Goal: Complete application form: Complete application form

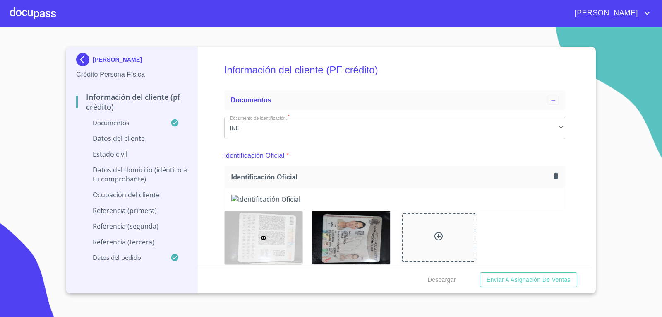
click at [52, 19] on div at bounding box center [33, 13] width 46 height 26
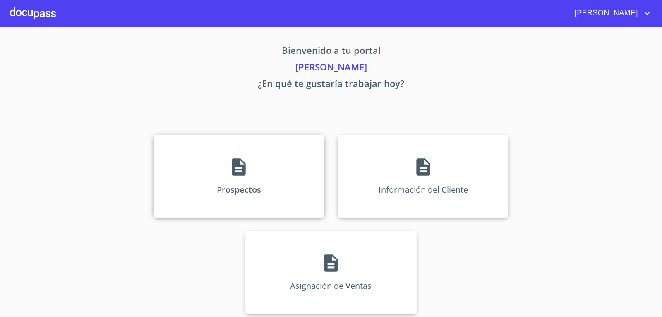
click at [216, 170] on div "Prospectos" at bounding box center [239, 175] width 171 height 83
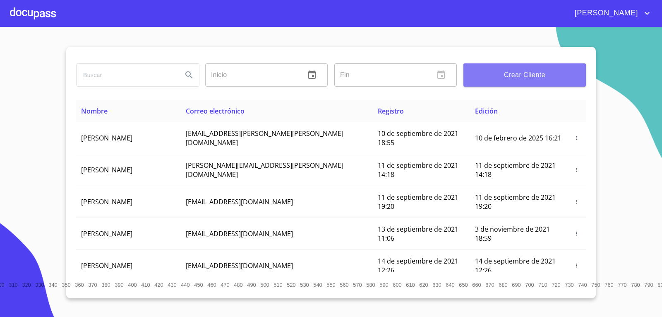
click at [505, 65] on button "Crear Cliente" at bounding box center [524, 74] width 122 height 23
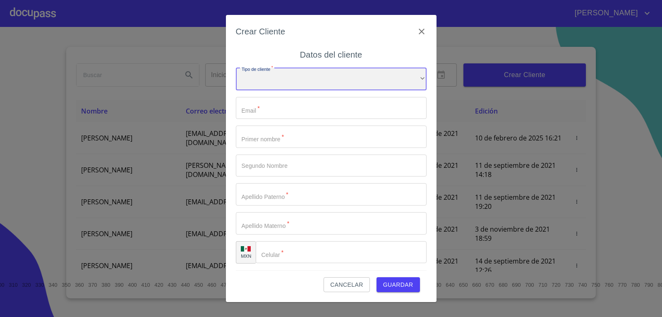
click at [270, 75] on div "​" at bounding box center [331, 79] width 191 height 22
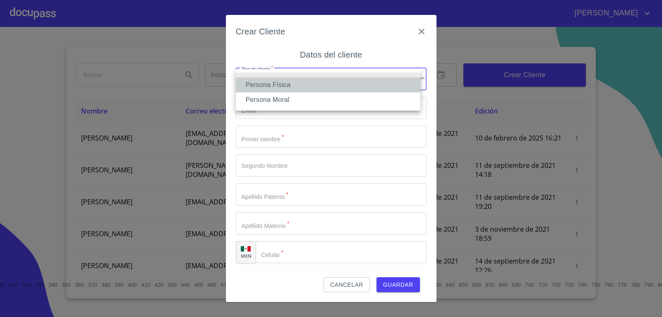
click at [273, 81] on li "Persona Física" at bounding box center [328, 84] width 185 height 15
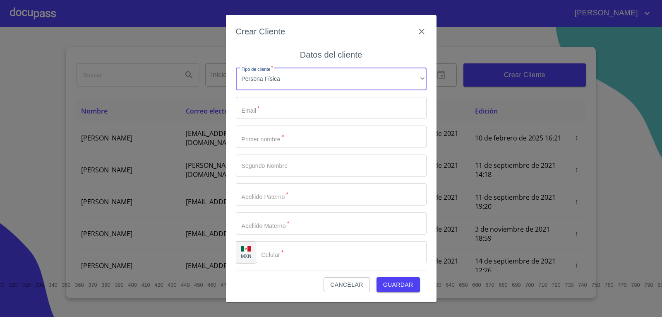
click at [287, 108] on input "Tipo de cliente   *" at bounding box center [331, 108] width 191 height 22
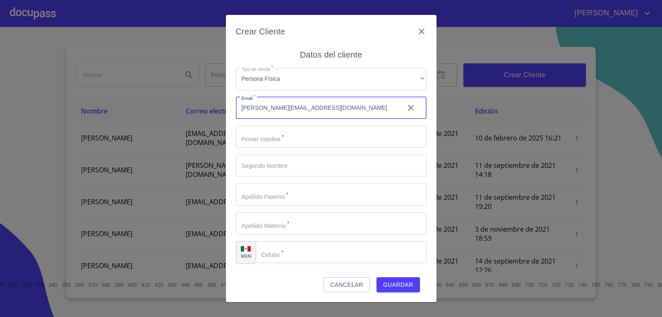
click at [295, 106] on input "[PERSON_NAME][EMAIL_ADDRESS][DOMAIN_NAME]" at bounding box center [317, 108] width 162 height 22
type input "[PERSON_NAME][EMAIL_ADDRESS][DOMAIN_NAME]"
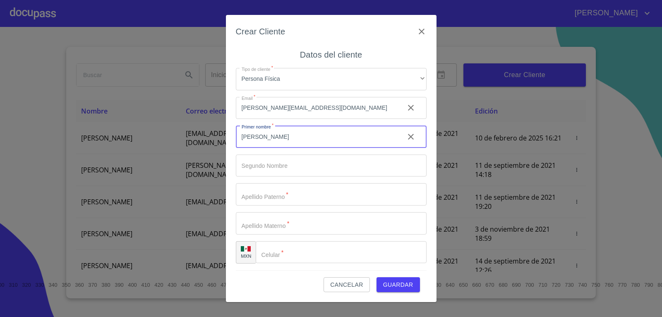
type input "[PERSON_NAME]"
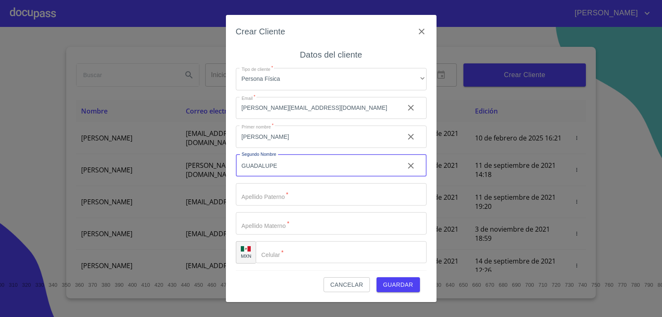
type input "GUADALUPE"
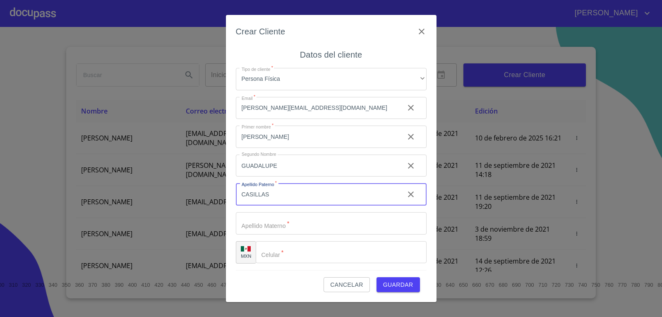
type input "CASILLAS"
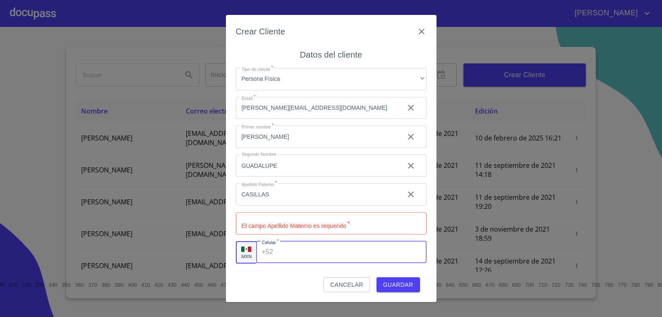
click at [302, 219] on input "Tipo de cliente   *" at bounding box center [331, 223] width 191 height 22
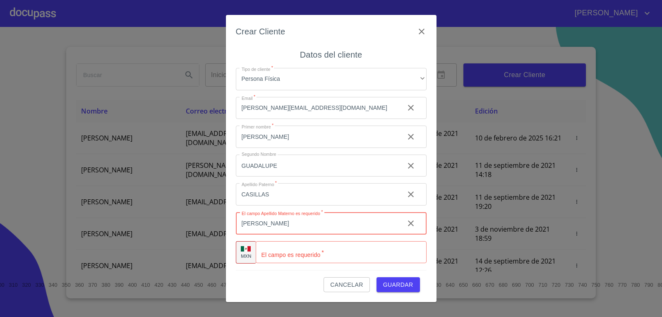
type input "[PERSON_NAME]"
click at [312, 255] on input "Tipo de cliente   *" at bounding box center [351, 252] width 150 height 22
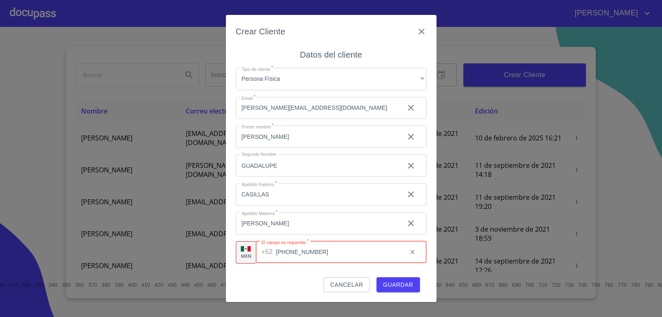
type input "[PHONE_NUMBER]"
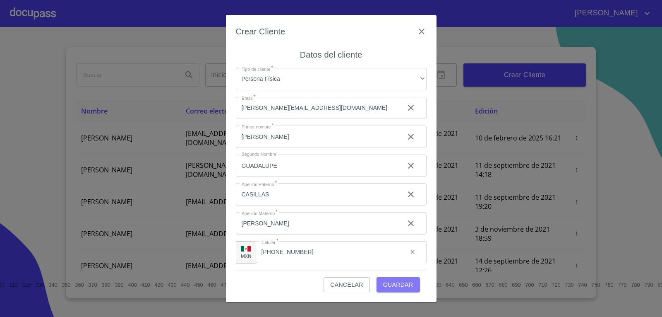
click at [405, 279] on span "Guardar" at bounding box center [398, 284] width 30 height 10
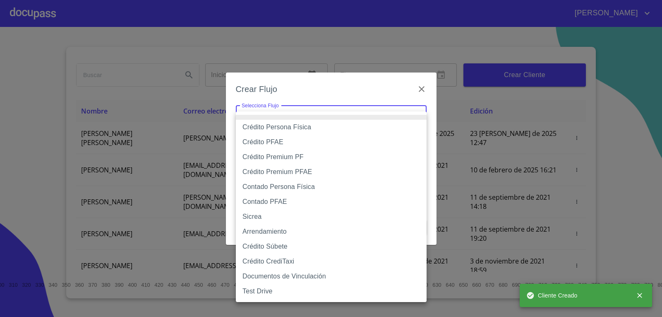
click at [319, 119] on body "[PERSON_NAME] ​ Fin ​ Crear Cliente Nombre Correo electrónico Registro Edición …" at bounding box center [331, 158] width 662 height 317
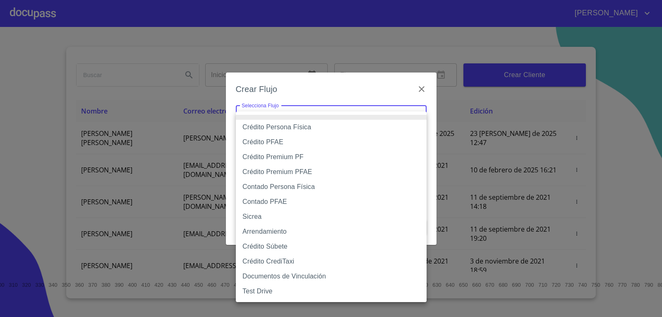
click at [303, 126] on li "Crédito Persona Física" at bounding box center [331, 127] width 191 height 15
type input "6009fb3c7d1714eb8809aa97"
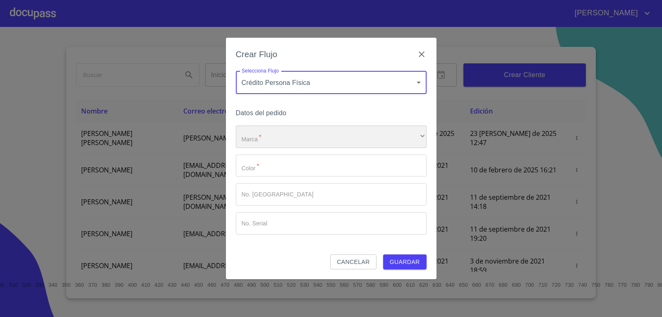
click at [280, 136] on div "​" at bounding box center [331, 136] width 191 height 22
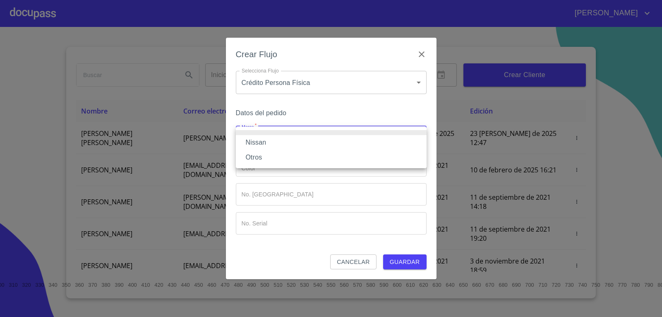
click at [271, 146] on li "Nissan" at bounding box center [331, 142] width 191 height 15
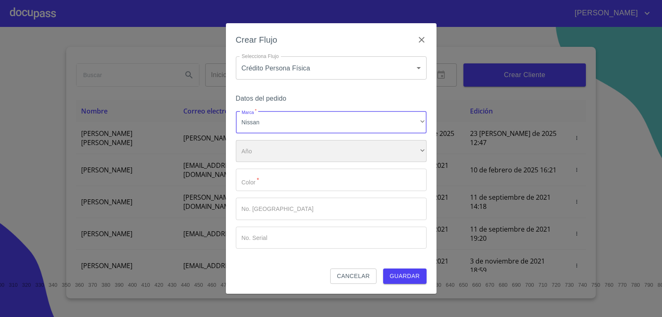
click at [266, 156] on div "​" at bounding box center [331, 151] width 191 height 22
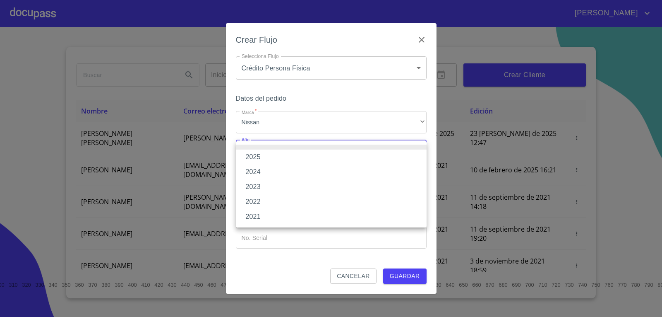
click at [266, 156] on li "2025" at bounding box center [331, 156] width 191 height 15
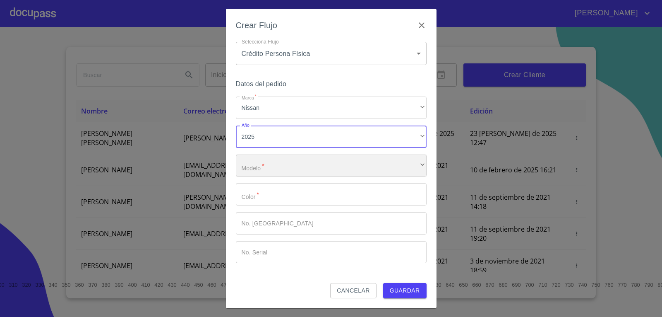
click at [261, 166] on div "​" at bounding box center [331, 165] width 191 height 22
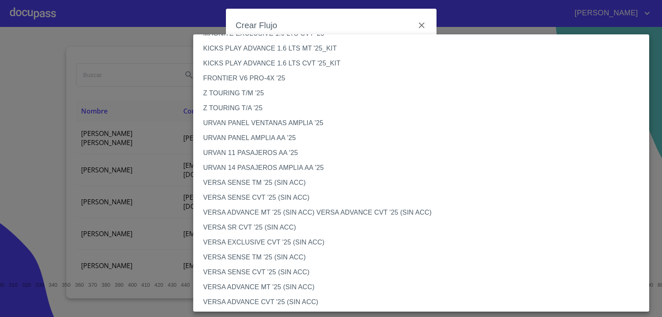
scroll to position [207, 0]
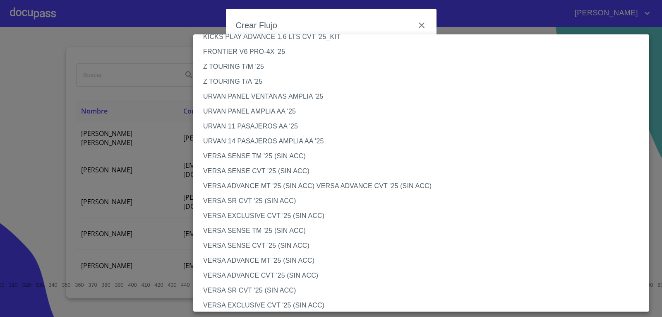
click at [250, 272] on li "VERSA ADVANCE CVT '25 (SIN ACC)" at bounding box center [424, 275] width 462 height 15
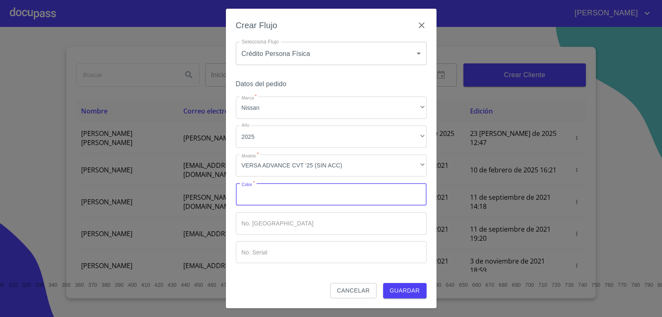
click at [297, 187] on input "Marca   *" at bounding box center [331, 194] width 191 height 22
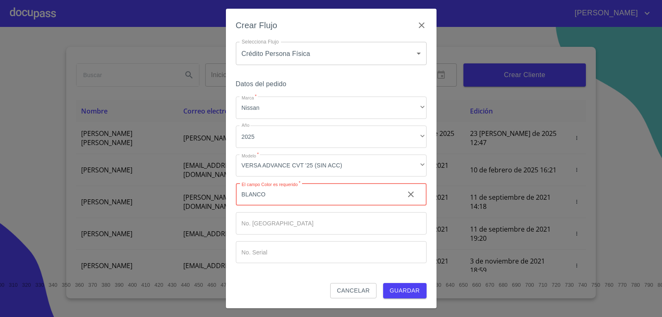
type input "BLANCO"
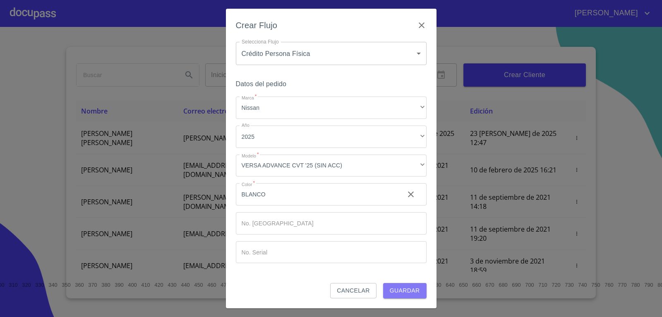
click at [402, 291] on span "Guardar" at bounding box center [405, 290] width 30 height 10
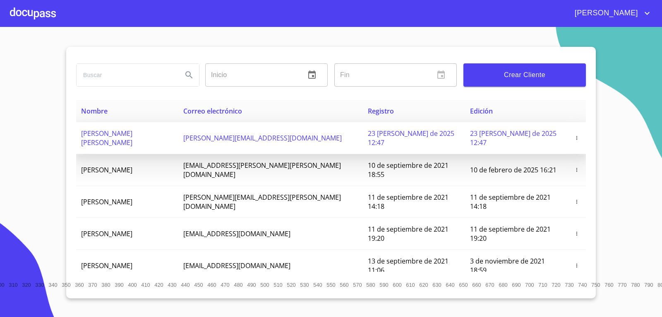
click at [136, 127] on td "[PERSON_NAME] [PERSON_NAME]" at bounding box center [127, 138] width 102 height 32
click at [114, 133] on span "[PERSON_NAME] [PERSON_NAME]" at bounding box center [106, 138] width 51 height 18
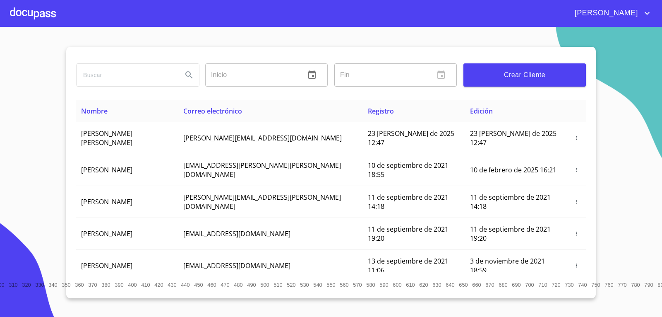
click at [22, 23] on div at bounding box center [33, 13] width 46 height 26
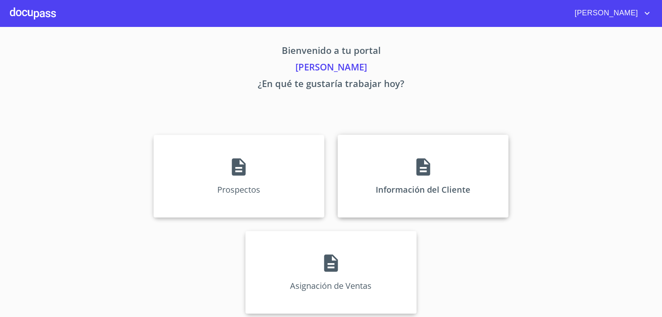
click at [416, 160] on icon at bounding box center [423, 166] width 14 height 17
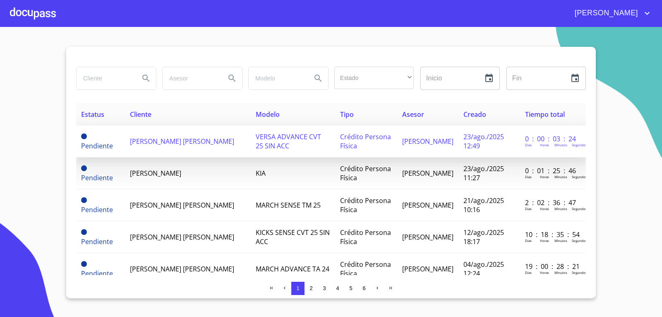
click at [137, 137] on span "[PERSON_NAME] [PERSON_NAME]" at bounding box center [182, 141] width 104 height 9
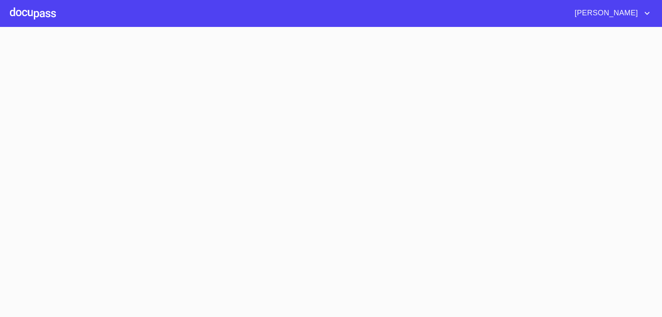
click at [137, 134] on section at bounding box center [331, 172] width 662 height 290
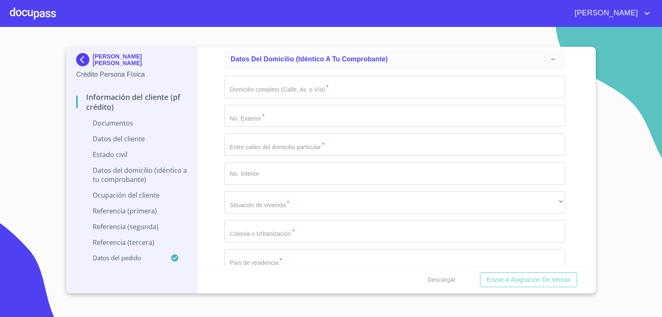
scroll to position [1365, 0]
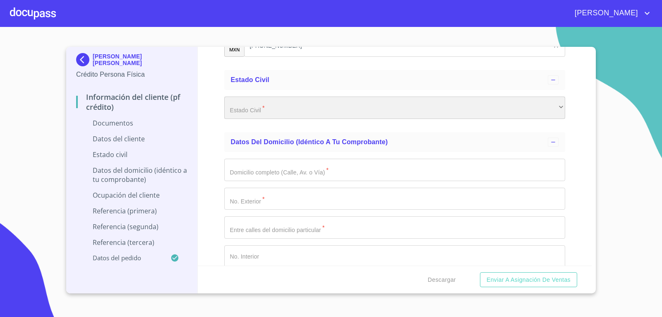
click at [267, 106] on div "​" at bounding box center [394, 107] width 341 height 22
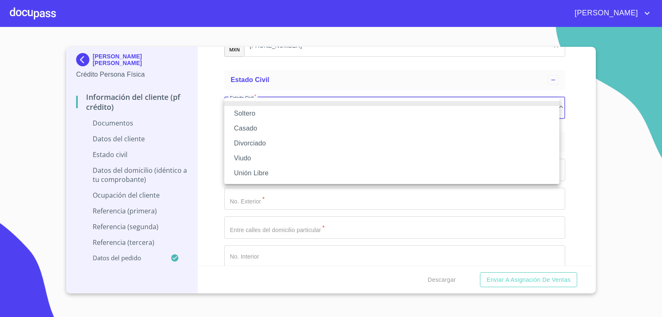
click at [257, 111] on li "Soltero" at bounding box center [391, 113] width 335 height 15
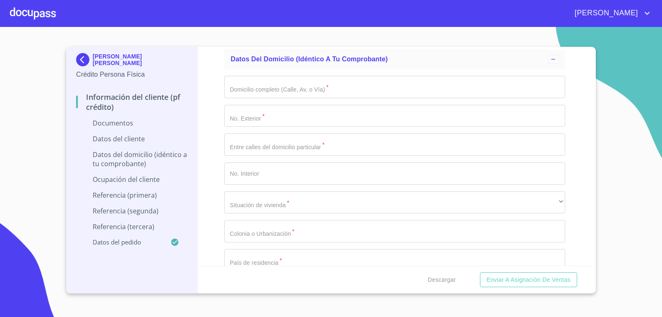
scroll to position [1490, 0]
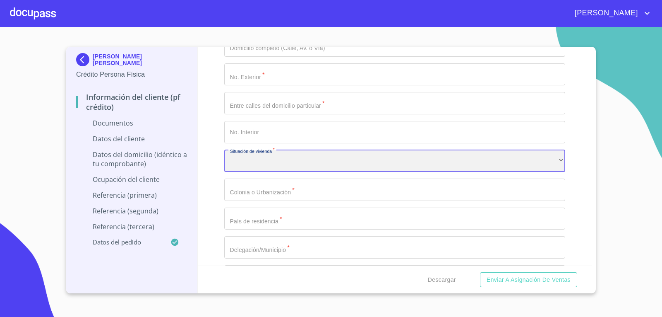
click at [261, 163] on div "​" at bounding box center [394, 161] width 341 height 22
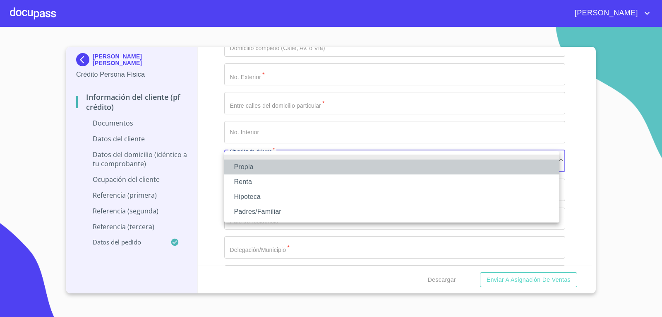
click at [261, 163] on li "Propia" at bounding box center [391, 166] width 335 height 15
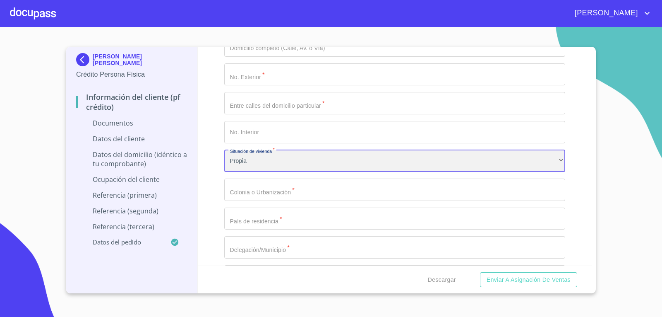
click at [265, 158] on div "Propia" at bounding box center [394, 161] width 341 height 22
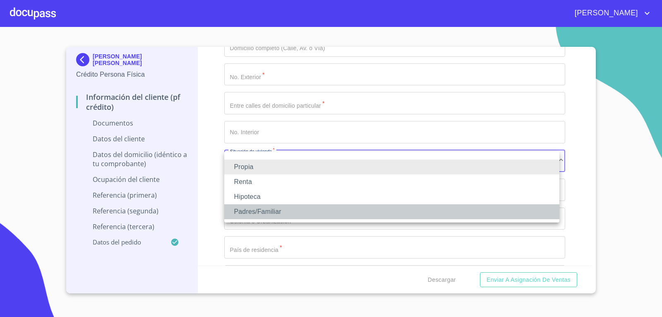
click at [235, 211] on li "Padres/Familiar" at bounding box center [391, 211] width 335 height 15
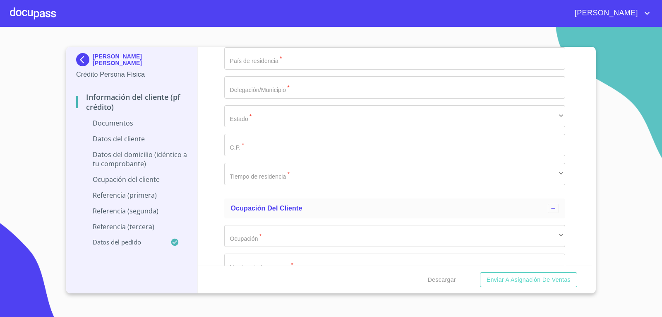
scroll to position [1696, 0]
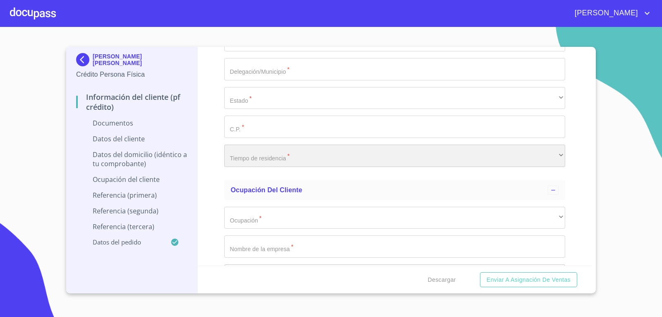
click at [276, 156] on div "​" at bounding box center [394, 155] width 341 height 22
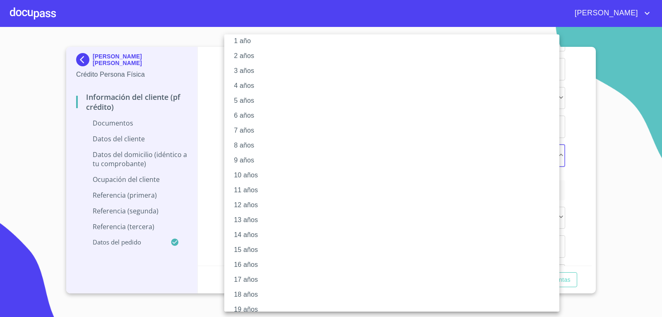
scroll to position [48, 0]
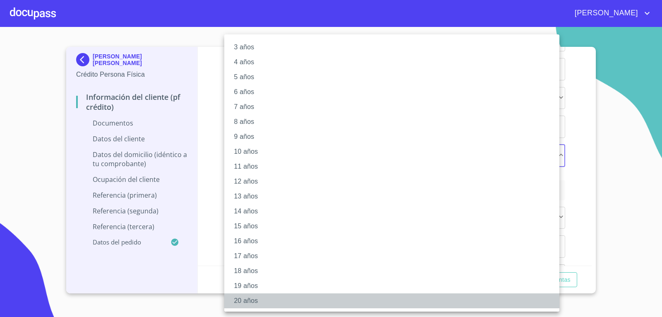
click at [241, 301] on li "20 años" at bounding box center [394, 300] width 341 height 15
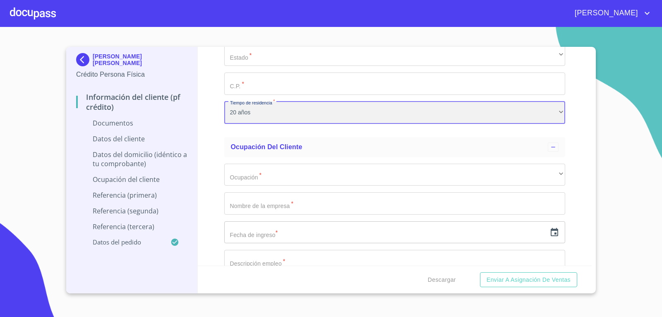
scroll to position [1779, 0]
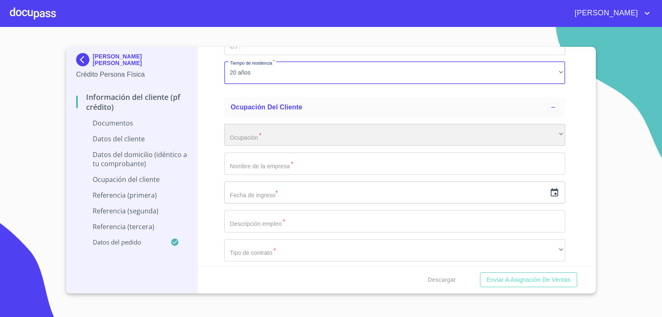
click at [293, 139] on div "​" at bounding box center [394, 135] width 341 height 22
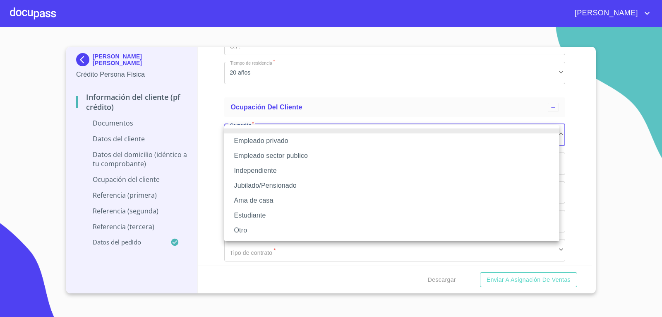
click at [274, 139] on li "Empleado privado" at bounding box center [391, 140] width 335 height 15
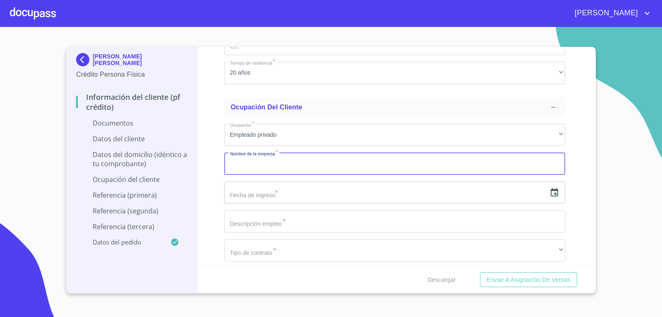
click at [263, 163] on input "Documento de identificación.   *" at bounding box center [394, 163] width 341 height 22
type input "DENTAL COUT"
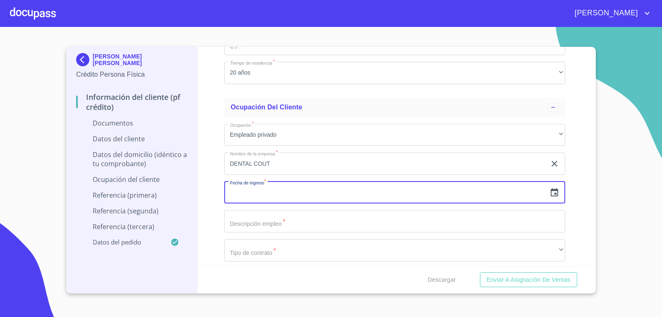
click at [551, 195] on icon "button" at bounding box center [554, 192] width 7 height 8
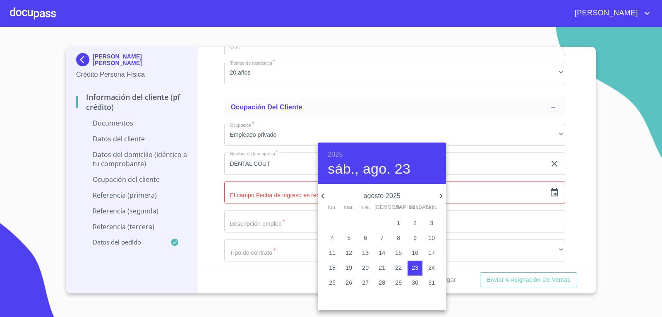
click at [337, 156] on h6 "2025" at bounding box center [335, 155] width 15 height 12
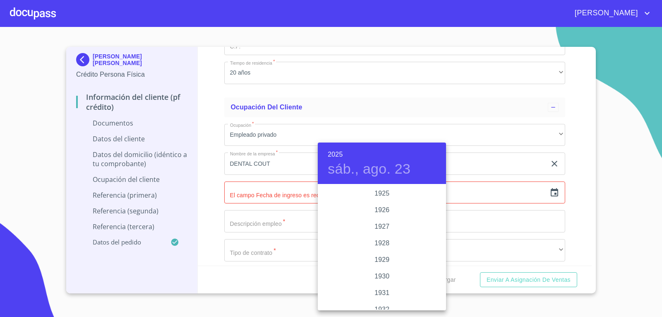
scroll to position [1605, 0]
click at [383, 192] on div "2022" at bounding box center [382, 193] width 128 height 17
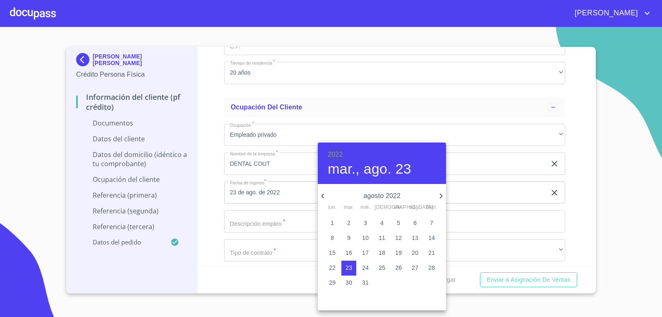
click at [334, 151] on h6 "2022" at bounding box center [335, 155] width 15 height 12
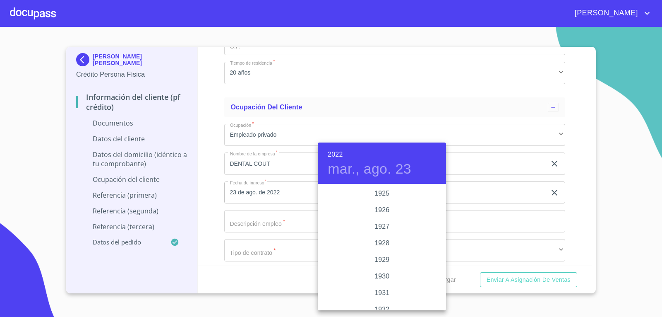
scroll to position [1556, 0]
click at [383, 245] on div "2022" at bounding box center [382, 247] width 128 height 17
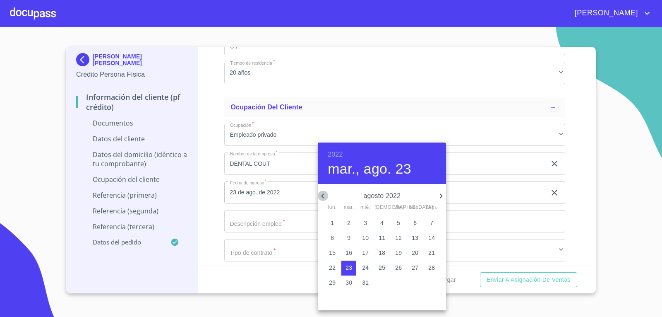
click at [324, 195] on icon "button" at bounding box center [323, 196] width 10 height 10
click at [440, 199] on icon "button" at bounding box center [441, 196] width 10 height 10
click at [321, 194] on icon "button" at bounding box center [323, 196] width 10 height 10
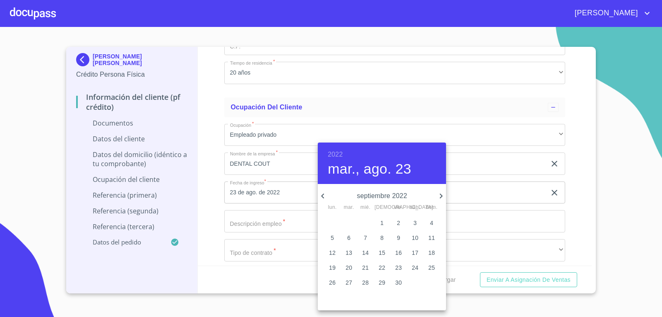
click at [384, 221] on p "1" at bounding box center [381, 222] width 3 height 8
type input "1 de sep. de 2022"
click at [284, 223] on div at bounding box center [331, 158] width 662 height 317
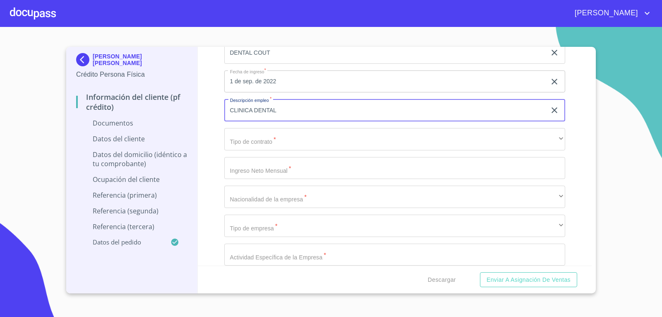
scroll to position [1903, 0]
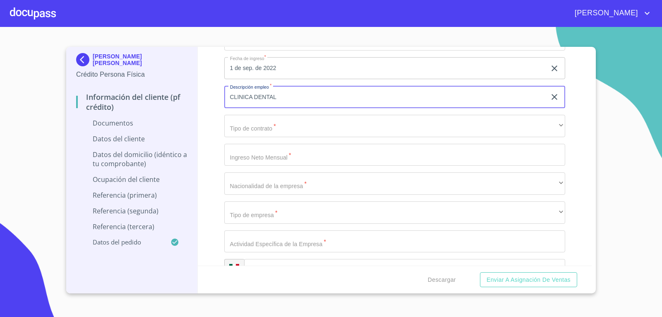
type input "CLINICA DENTAL"
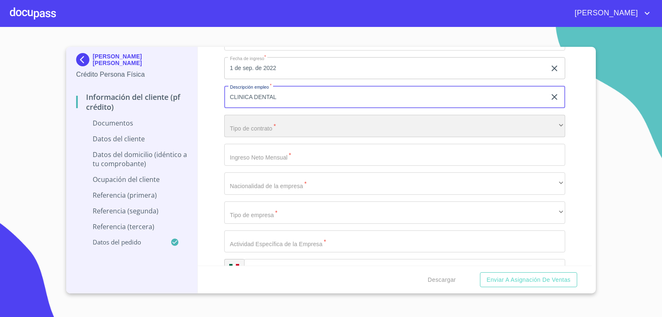
click at [278, 125] on div "​" at bounding box center [394, 126] width 341 height 22
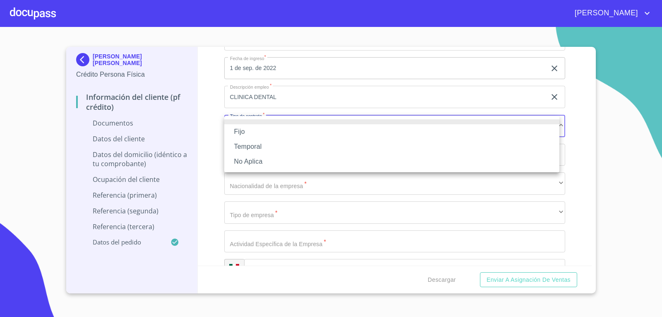
click at [243, 131] on li "Fijo" at bounding box center [391, 131] width 335 height 15
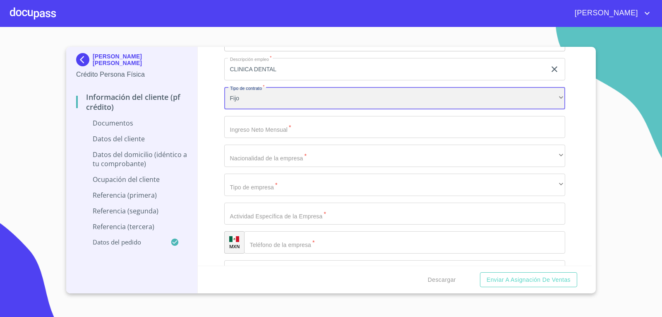
scroll to position [1945, 0]
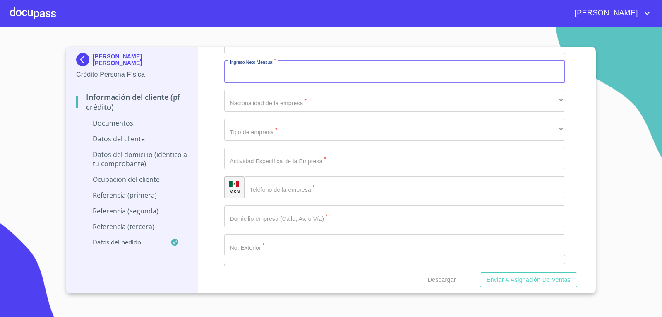
type input "2"
type input "40000"
click at [194, 79] on div "[PERSON_NAME] [PERSON_NAME] Crédito Persona Física Información del cliente (PF …" at bounding box center [132, 170] width 132 height 246
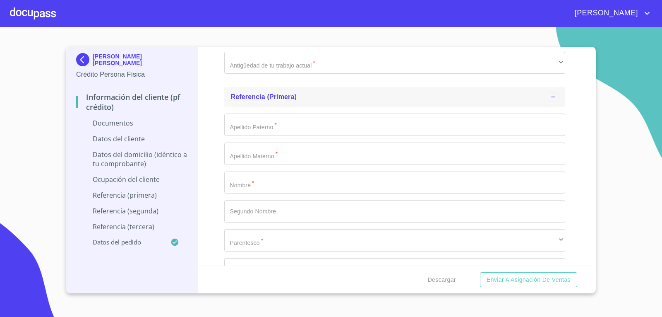
scroll to position [2441, 0]
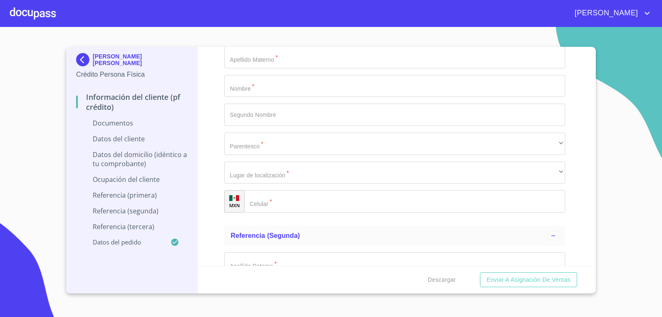
scroll to position [2565, 0]
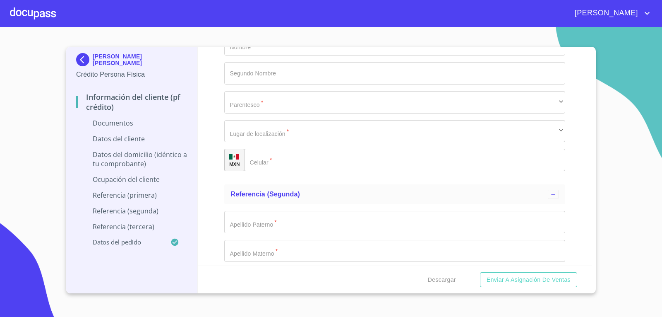
type input "[PERSON_NAME] [PERSON_NAME]"
click at [305, 158] on input "Documento de identificación.   *" at bounding box center [404, 160] width 321 height 22
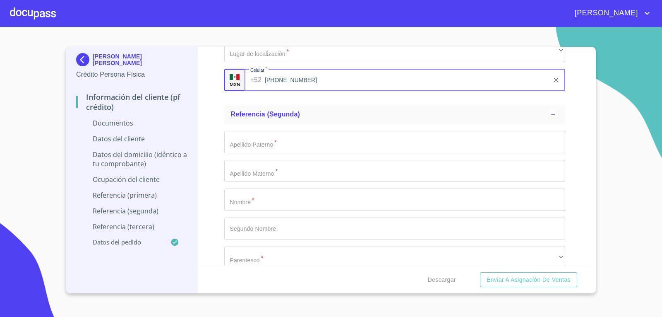
scroll to position [2648, 0]
type input "[PHONE_NUMBER]"
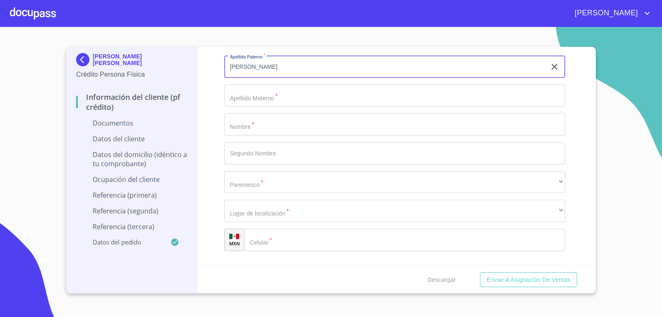
scroll to position [2772, 0]
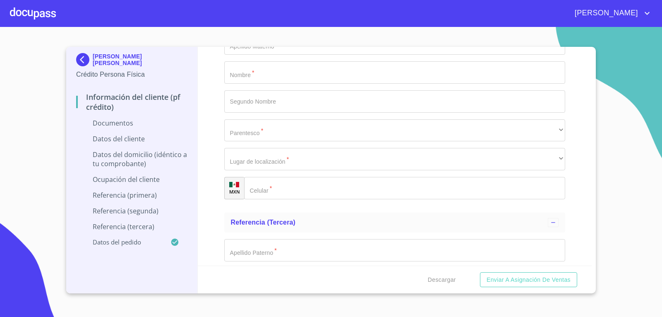
type input "[PERSON_NAME]"
click at [293, 187] on input "Documento de identificación.   *" at bounding box center [404, 188] width 321 height 22
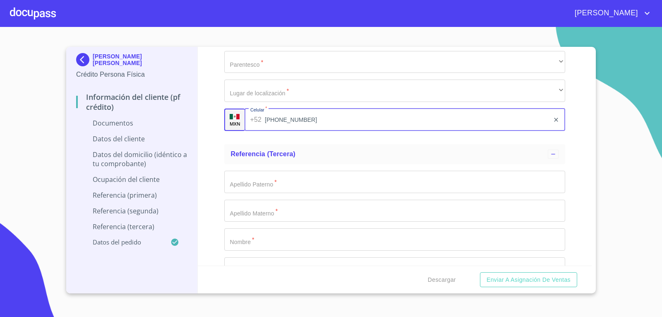
scroll to position [2855, 0]
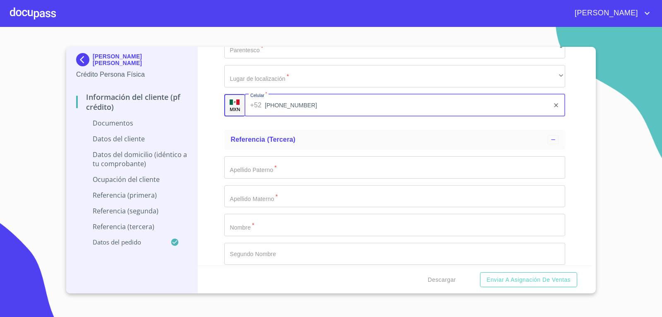
type input "[PHONE_NUMBER]"
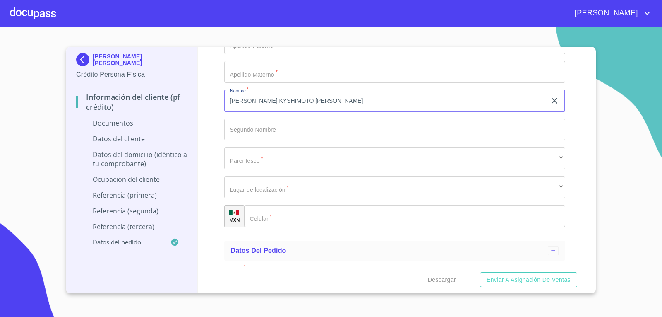
scroll to position [3020, 0]
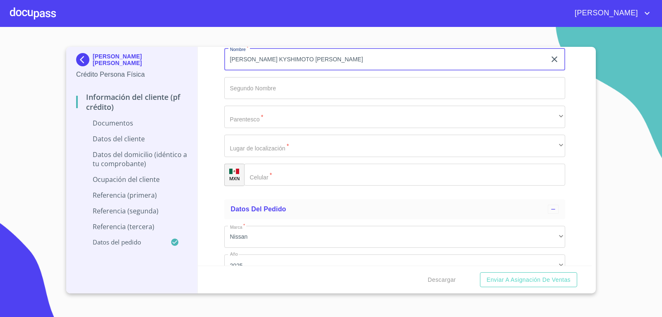
type input "[PERSON_NAME] KYSHIMOTO [PERSON_NAME]"
click at [300, 176] on input "Documento de identificación.   *" at bounding box center [404, 174] width 321 height 22
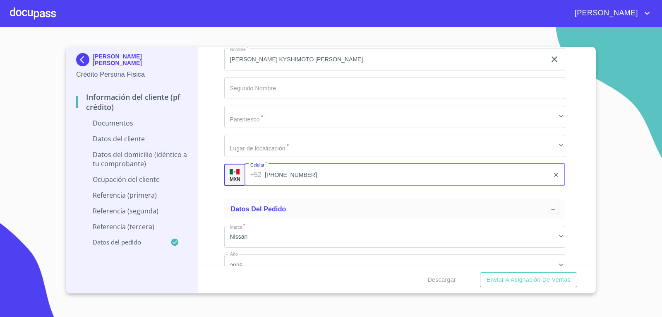
type input "[PHONE_NUMBER]"
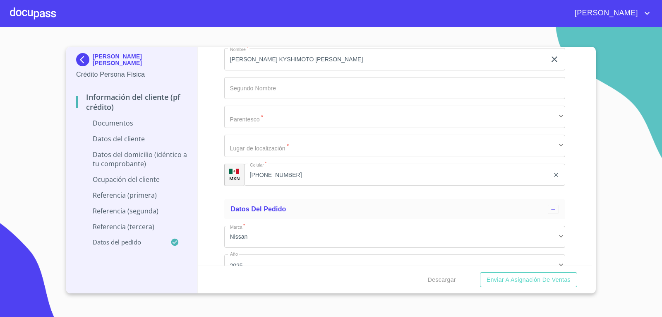
click at [218, 171] on div "Información del cliente (PF crédito) Documentos Documento de identificación.   …" at bounding box center [395, 156] width 394 height 218
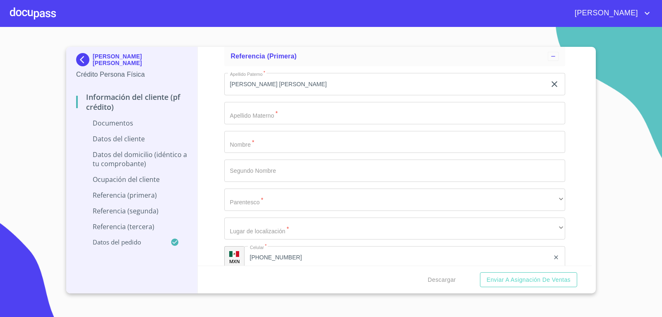
scroll to position [2441, 0]
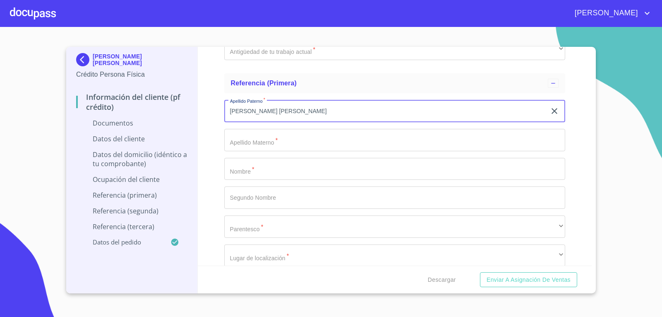
drag, startPoint x: 381, startPoint y: 111, endPoint x: 137, endPoint y: 100, distance: 244.8
click at [137, 100] on div "[PERSON_NAME] [PERSON_NAME] Crédito Persona Física Información del cliente (PF …" at bounding box center [328, 170] width 525 height 246
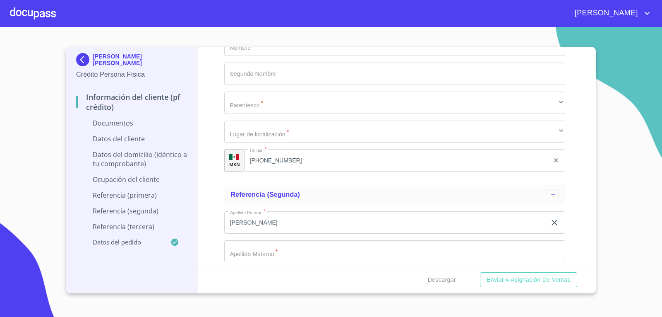
scroll to position [2565, 0]
type input "[PERSON_NAME]"
click at [306, 159] on input "[PHONE_NUMBER]" at bounding box center [397, 160] width 306 height 22
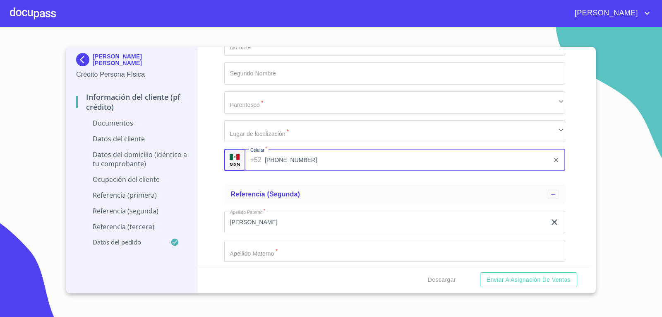
click at [306, 159] on input "[PHONE_NUMBER]" at bounding box center [407, 160] width 285 height 22
type input "[PHONE_NUMBER]"
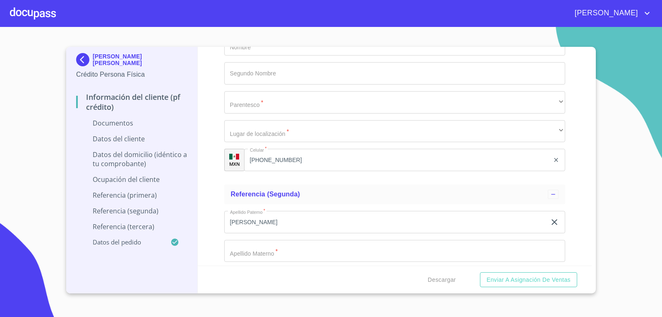
click at [208, 133] on div "Información del cliente (PF crédito) Documentos Documento de identificación.   …" at bounding box center [395, 156] width 394 height 218
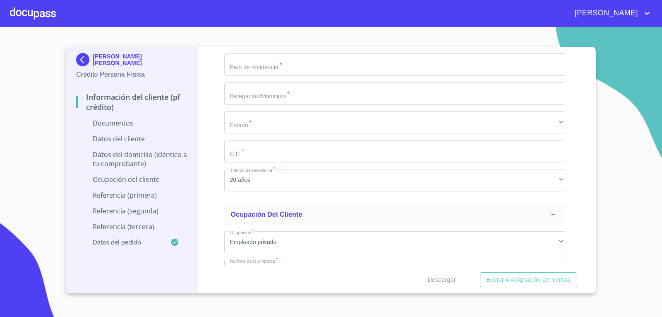
scroll to position [1655, 0]
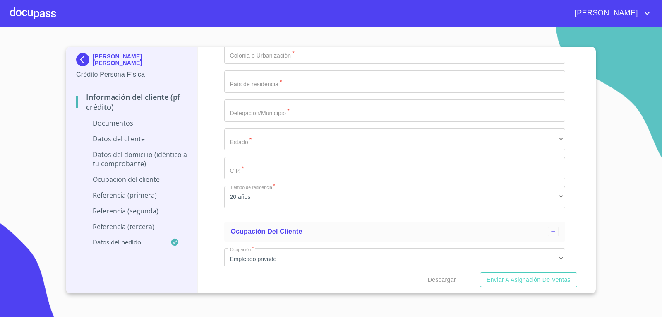
click at [44, 11] on div at bounding box center [33, 13] width 46 height 26
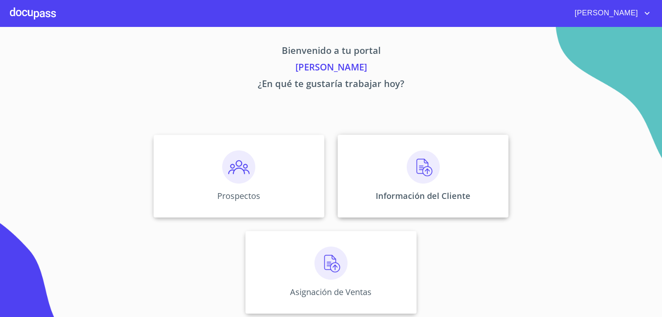
click at [409, 175] on img at bounding box center [423, 166] width 33 height 33
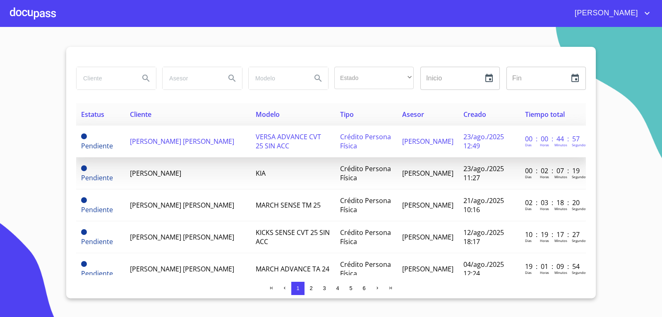
click at [256, 136] on span "VERSA ADVANCE CVT 25 SIN ACC" at bounding box center [288, 141] width 65 height 18
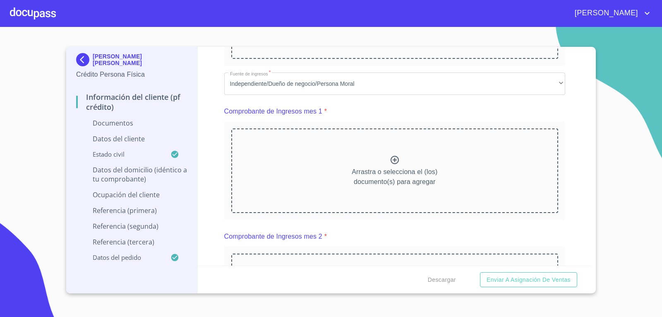
scroll to position [372, 0]
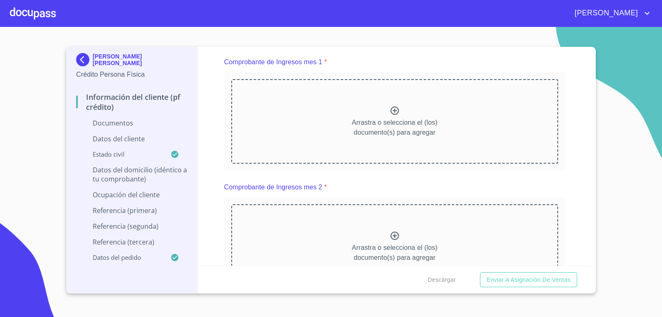
click at [55, 10] on div at bounding box center [33, 13] width 46 height 26
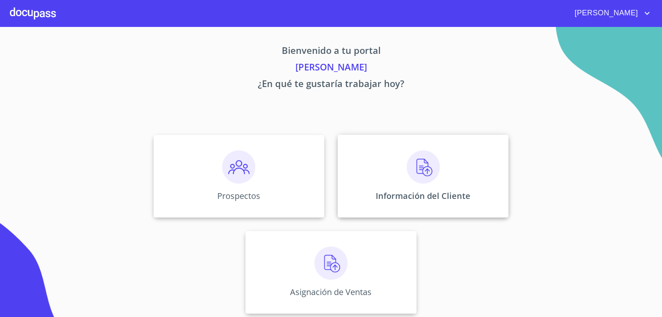
click at [375, 179] on div "Información del Cliente" at bounding box center [423, 175] width 171 height 83
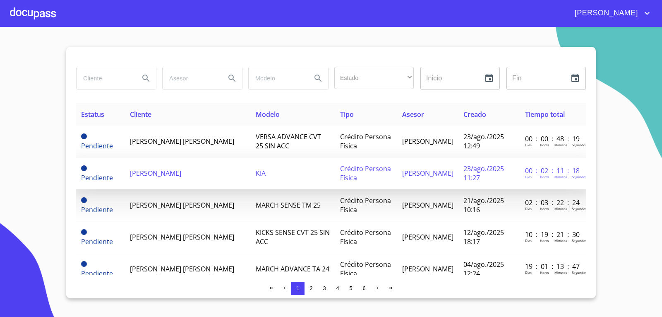
click at [149, 166] on td "[PERSON_NAME]" at bounding box center [188, 173] width 126 height 32
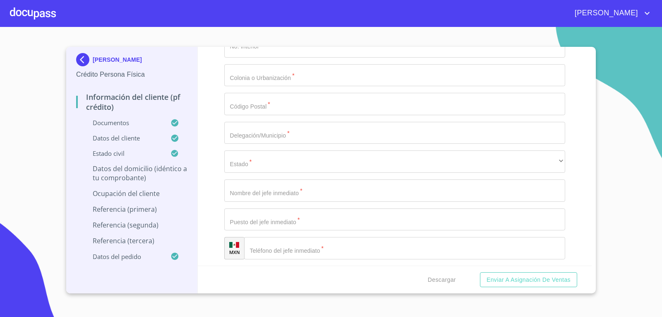
scroll to position [3874, 0]
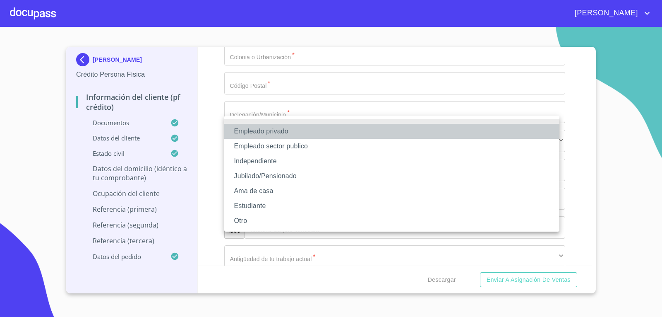
click at [259, 130] on li "Empleado privado" at bounding box center [391, 131] width 335 height 15
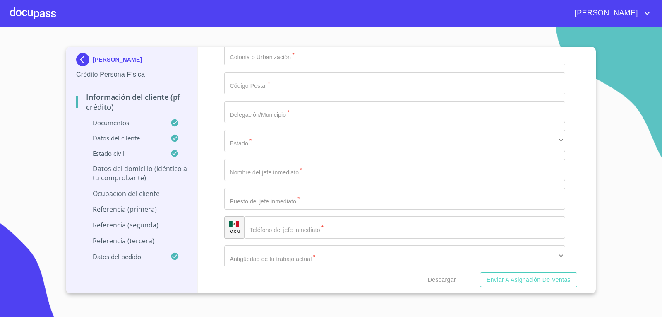
type input "MEJORA FUTURO"
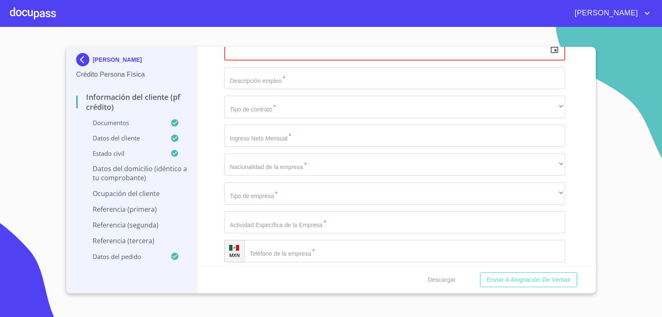
scroll to position [3543, 0]
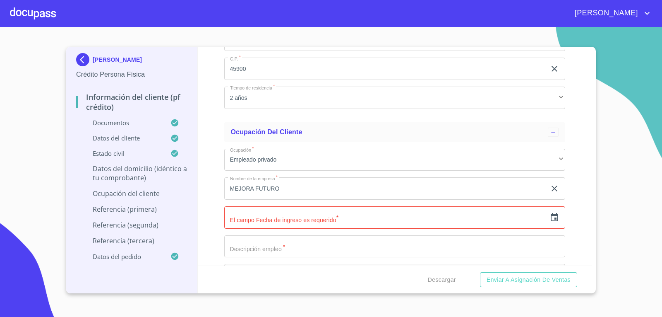
scroll to position [3419, 0]
type input "$2,000,000"
click at [215, 177] on div "Información del cliente (PF crédito) Documentos Documento de identificación.   …" at bounding box center [395, 156] width 394 height 218
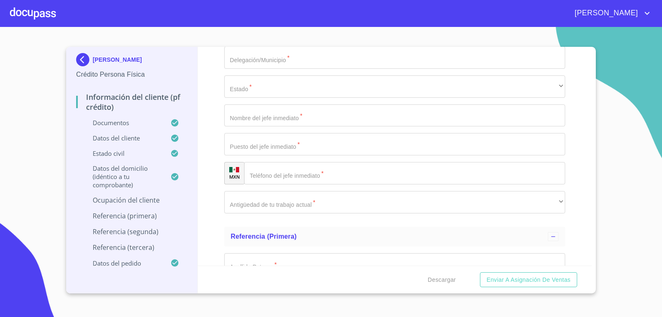
scroll to position [3957, 0]
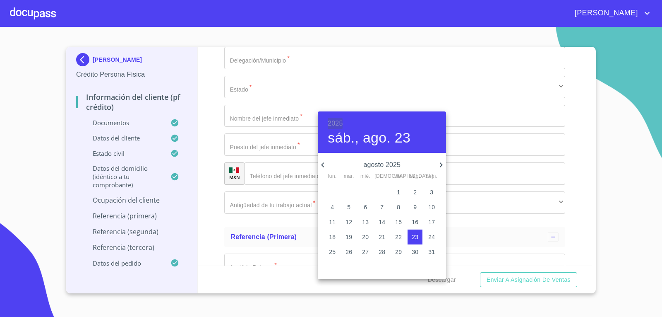
click at [335, 122] on h6 "2025" at bounding box center [335, 124] width 15 height 12
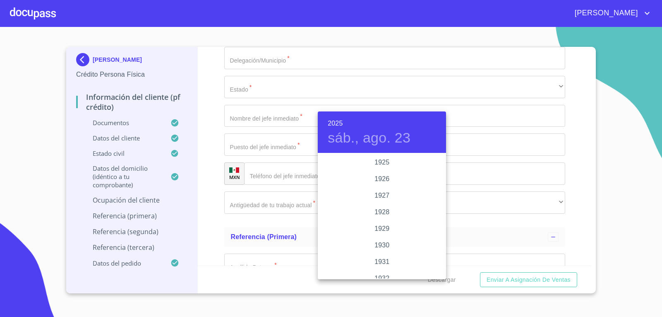
scroll to position [1605, 0]
click at [375, 175] on div "2023" at bounding box center [382, 178] width 128 height 17
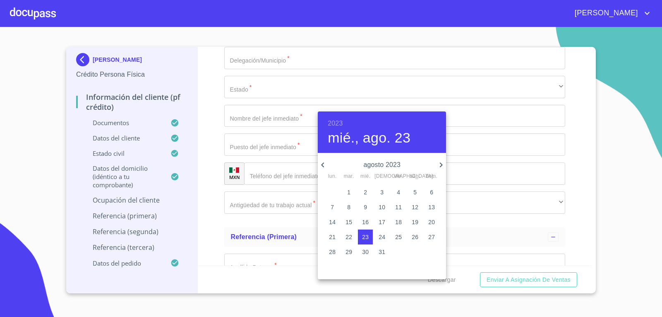
click at [326, 167] on icon "button" at bounding box center [323, 165] width 10 height 10
click at [399, 210] on p "7" at bounding box center [398, 207] width 3 height 8
type input "7 de [DATE]. de 2023"
click at [272, 128] on div at bounding box center [331, 158] width 662 height 317
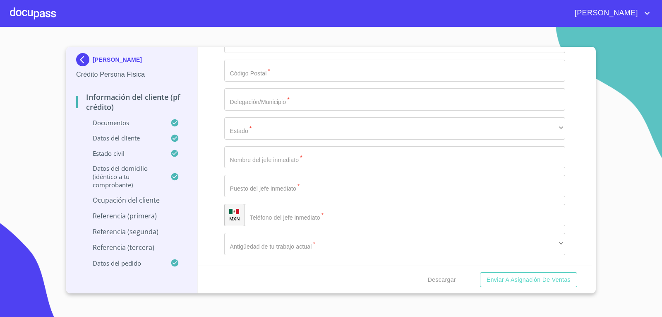
type input "MEJOR FUTURO"
type input "r"
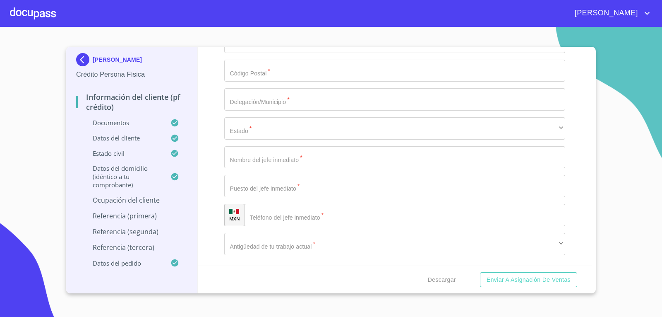
type input "RESTAURANTE DE CARNE ASADA"
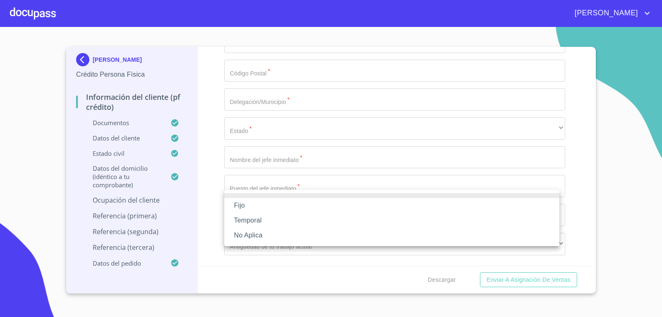
click at [262, 201] on li "Fijo" at bounding box center [391, 205] width 335 height 15
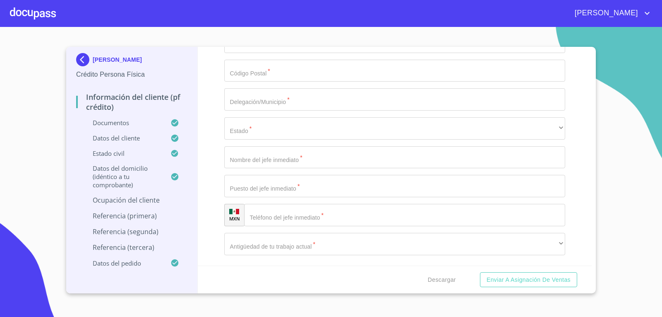
scroll to position [3957, 0]
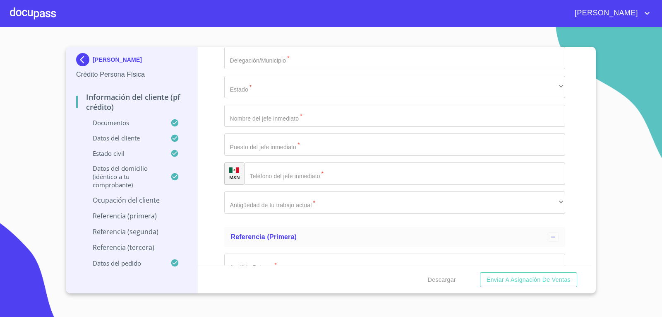
type input "15000"
click at [203, 152] on div "Información del cliente (PF crédito) Documentos Documento de identificación.   …" at bounding box center [395, 156] width 394 height 218
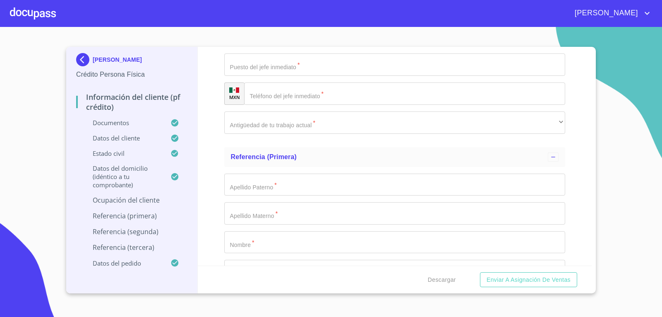
scroll to position [4040, 0]
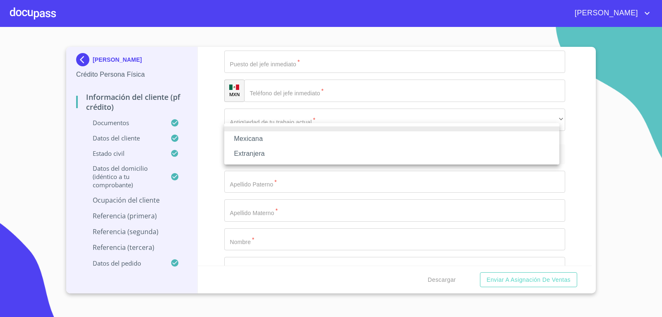
click at [273, 140] on li "Mexicana" at bounding box center [391, 138] width 335 height 15
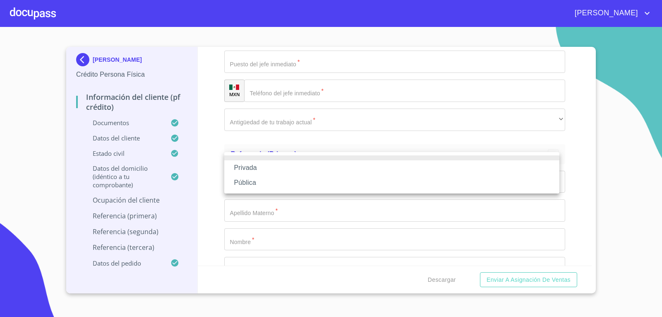
click at [264, 167] on li "Privada" at bounding box center [391, 167] width 335 height 15
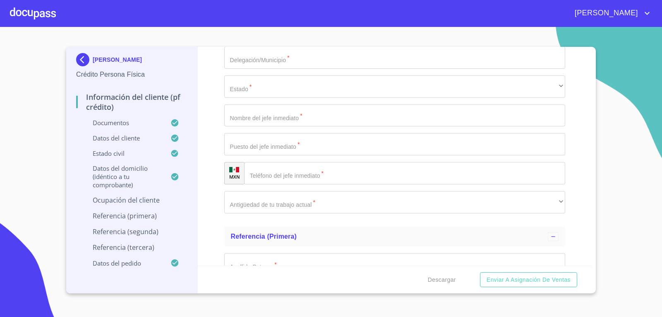
scroll to position [3957, 0]
drag, startPoint x: 333, startPoint y: 125, endPoint x: 90, endPoint y: 116, distance: 243.0
click at [90, 116] on div "[PERSON_NAME] Crédito Persona Física Información del cliente (PF crédito) Docum…" at bounding box center [328, 170] width 525 height 246
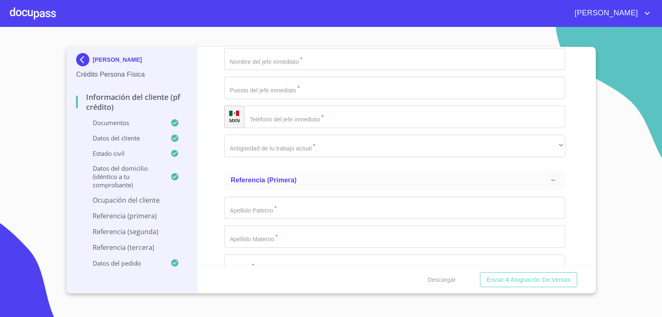
scroll to position [4040, 0]
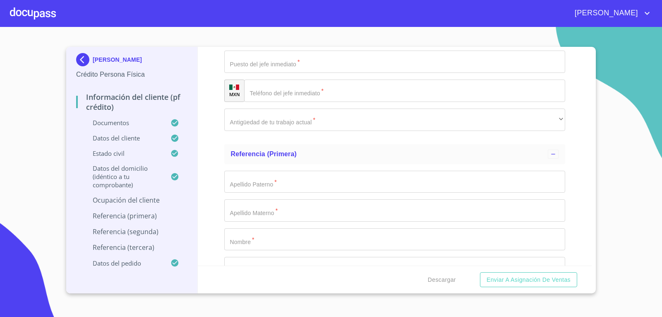
paste input "RESTAURANTE DE CARNE ASADA"
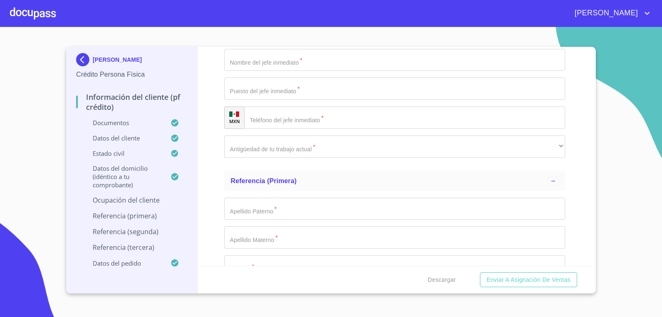
scroll to position [3999, 0]
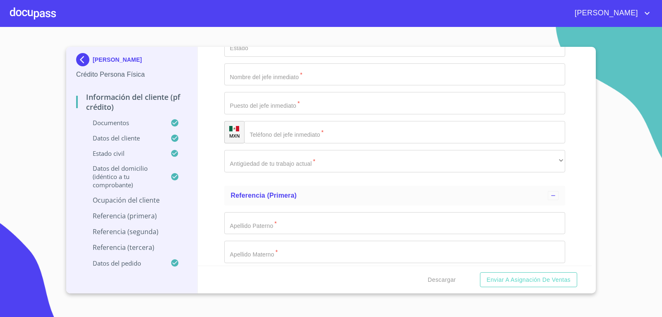
type input "RESTAURANTE DE CARNE ASADA"
type input "GERENTE"
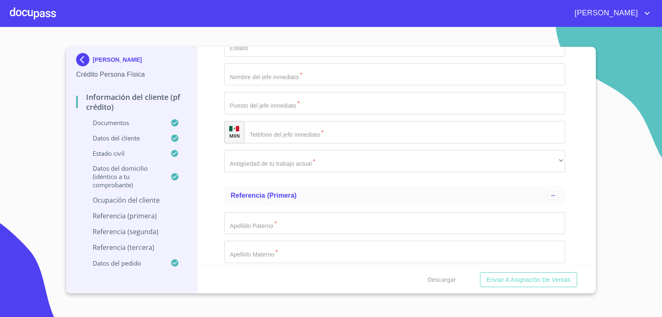
scroll to position [4081, 0]
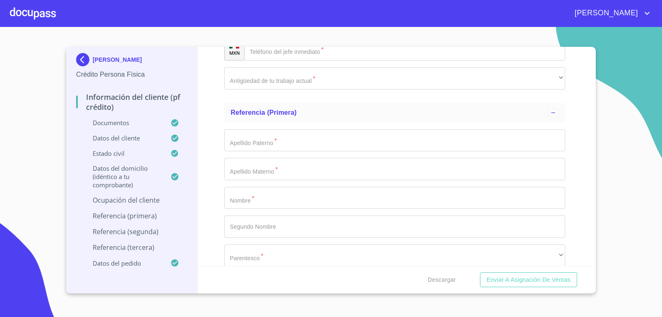
paste input "[PHONE_NUMBER]"
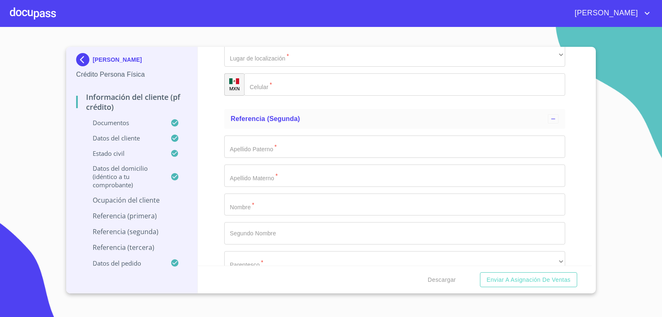
scroll to position [4330, 0]
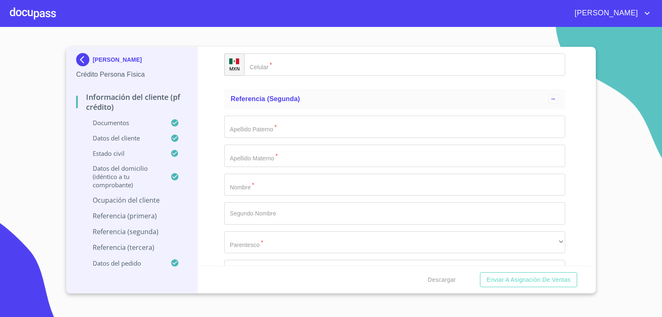
type input "[PHONE_NUMBER]"
paste input "[PHONE_NUMBER]"
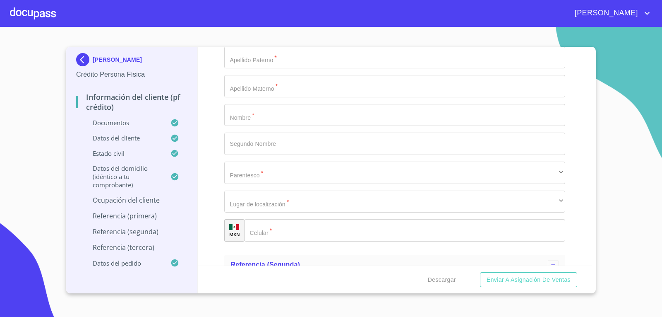
scroll to position [4123, 0]
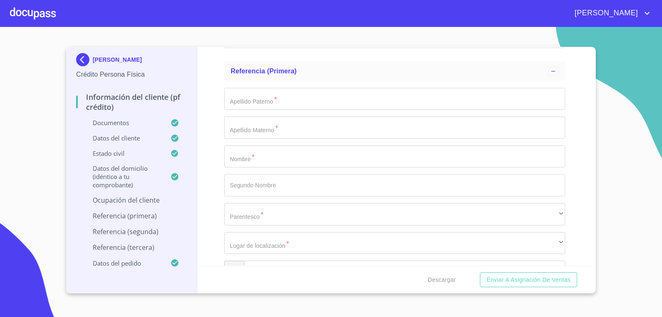
type input "[PHONE_NUMBER]"
type input "[PERSON_NAME]"
type input "227"
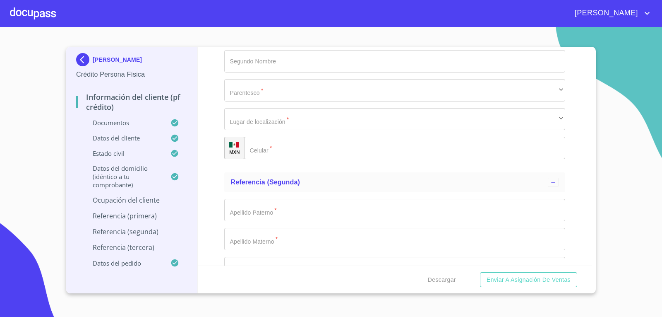
scroll to position [4247, 0]
drag, startPoint x: 310, startPoint y: 132, endPoint x: 0, endPoint y: 124, distance: 310.0
click at [0, 124] on section "[PERSON_NAME] Crédito Persona Física Información del cliente (PF crédito) Docum…" at bounding box center [331, 172] width 662 height 290
type input "SAN ANTONIO"
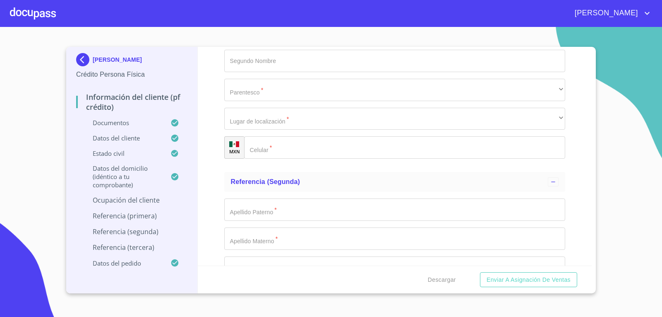
type input "45922"
type input "CHAPALA"
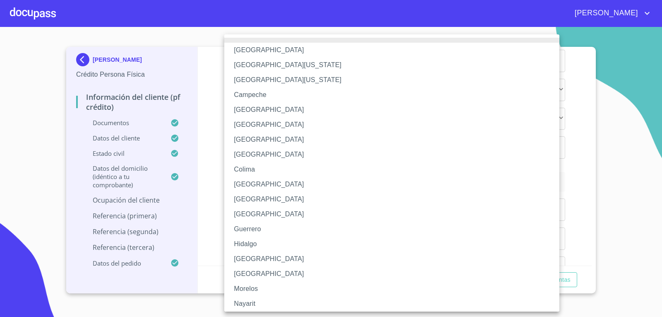
click at [252, 254] on li "[GEOGRAPHIC_DATA]" at bounding box center [394, 258] width 341 height 15
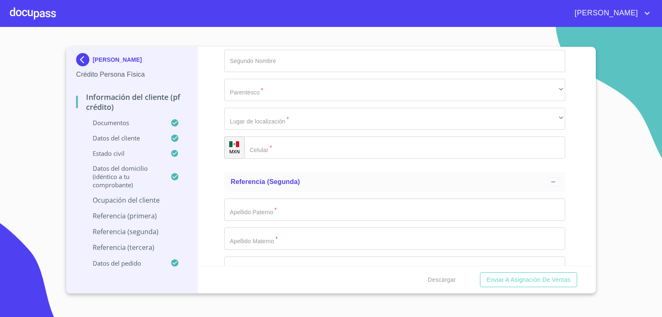
scroll to position [4330, 0]
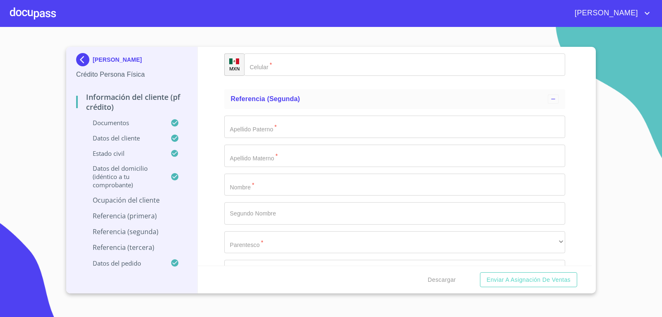
type input "[PERSON_NAME]"
type input "SUPERVISOR"
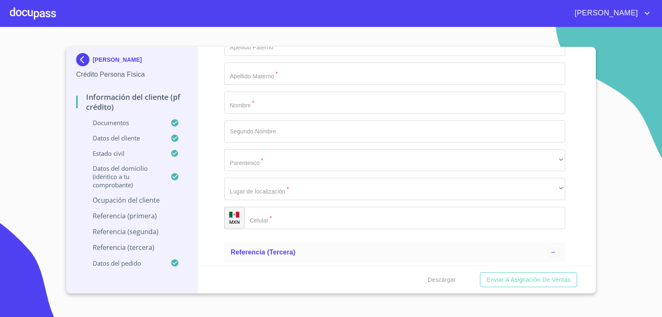
scroll to position [4412, 0]
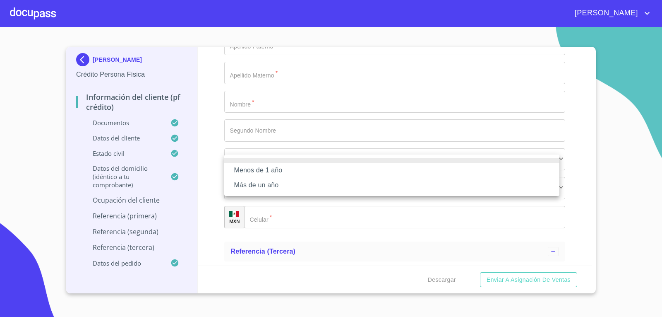
click at [261, 169] on li "Menos de 1 año" at bounding box center [391, 170] width 335 height 15
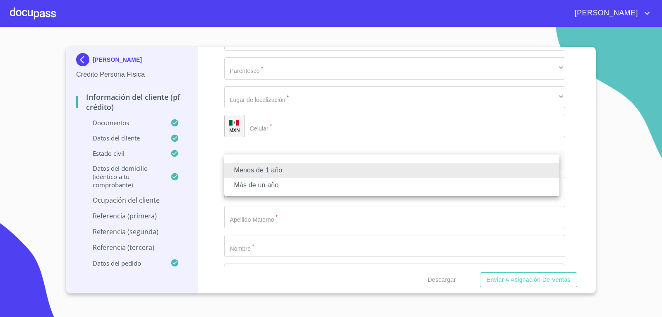
click at [257, 186] on li "Más de un año" at bounding box center [391, 185] width 335 height 15
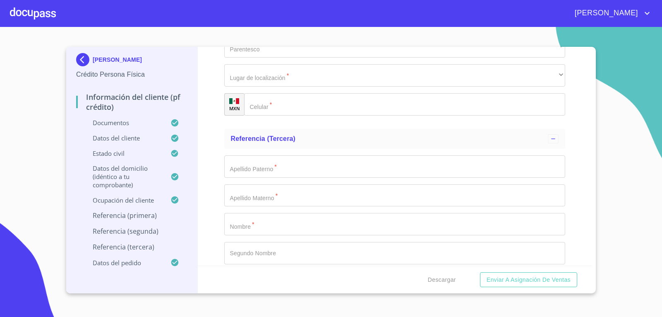
scroll to position [4536, 0]
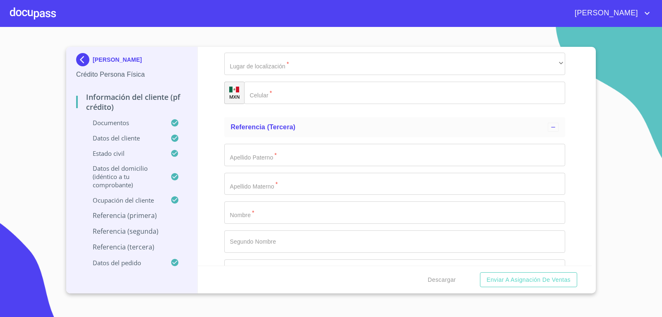
type input "b"
type input "[PERSON_NAME]"
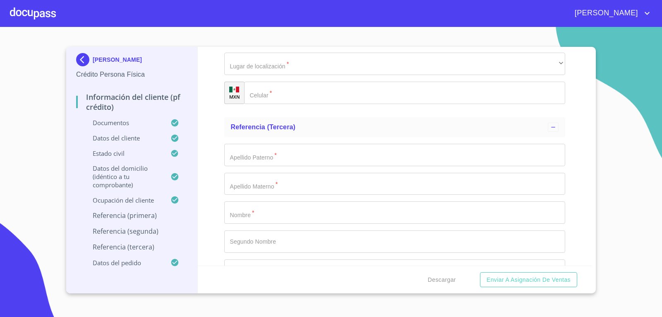
type input "MADERA"
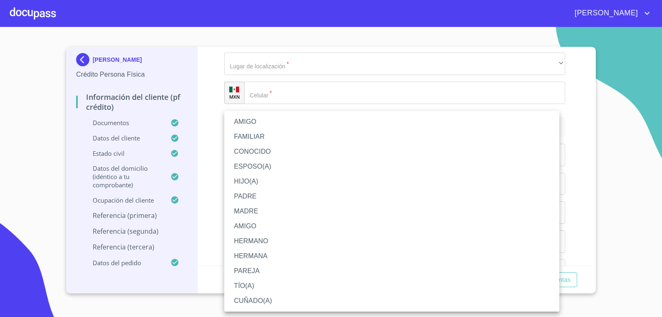
click at [277, 134] on li "FAMILIAR" at bounding box center [391, 136] width 335 height 15
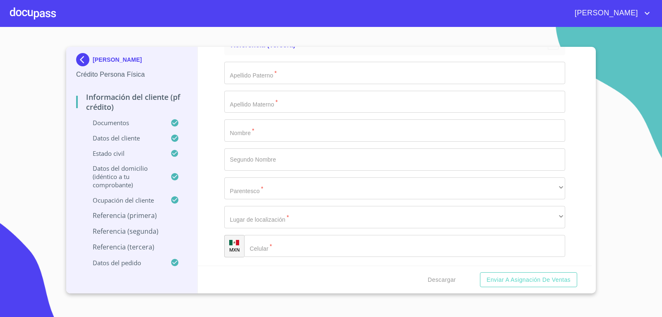
scroll to position [4619, 0]
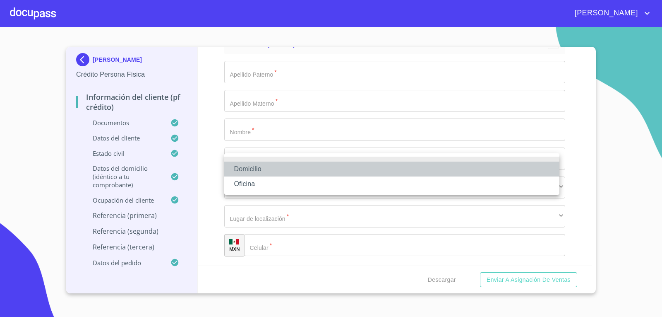
click at [274, 164] on li "Domicilio" at bounding box center [391, 168] width 335 height 15
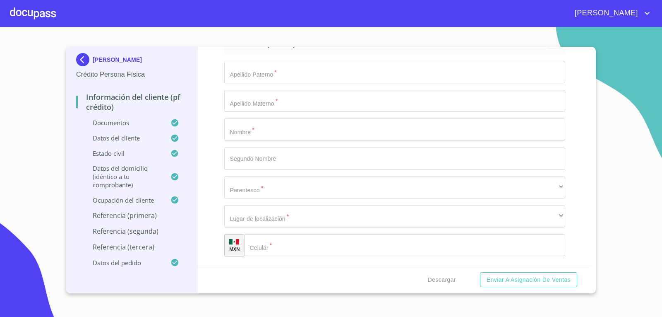
paste input "[PHONE_NUMBER]"
type input "[PHONE_NUMBER]"
click at [204, 171] on div "Información del cliente (PF crédito) Documentos Documento de identificación.   …" at bounding box center [395, 156] width 394 height 218
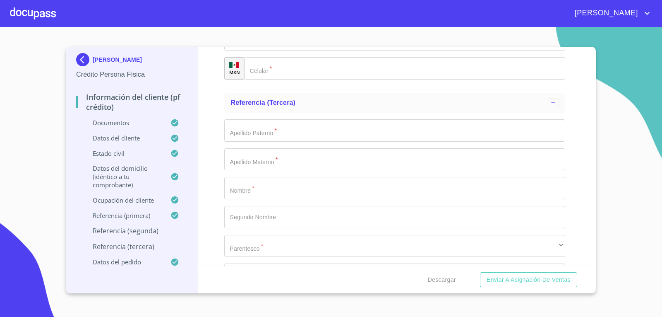
scroll to position [4605, 0]
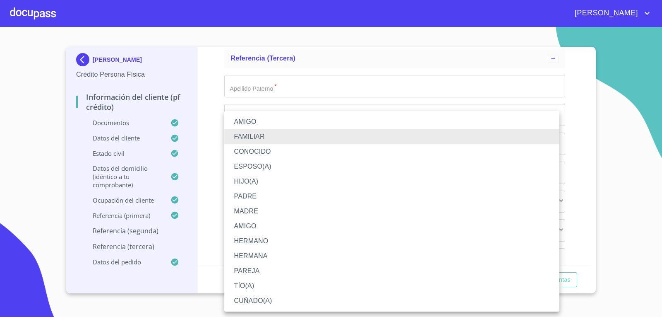
click at [242, 168] on li "ESPOSO(A)" at bounding box center [391, 166] width 335 height 15
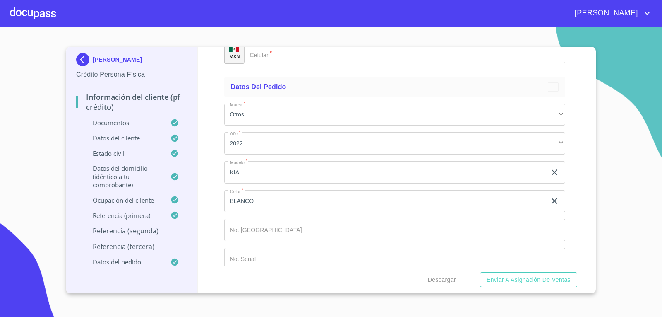
scroll to position [4812, 0]
paste input "6647257075"
type input "6647257075"
drag, startPoint x: 271, startPoint y: 118, endPoint x: 0, endPoint y: 72, distance: 274.7
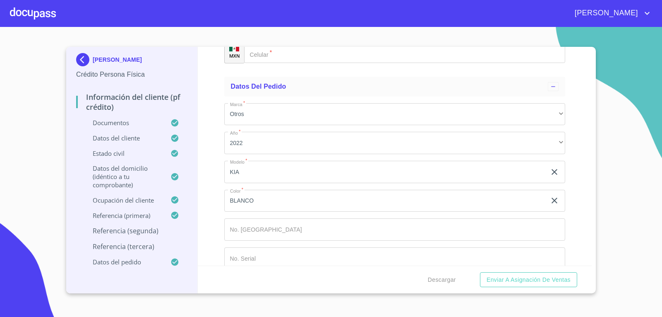
click at [0, 72] on section "[PERSON_NAME] Crédito Persona Física Información del cliente (PF crédito) Docum…" at bounding box center [331, 172] width 662 height 290
paste input "[PHONE_NUMBER]"
type input "[PHONE_NUMBER]"
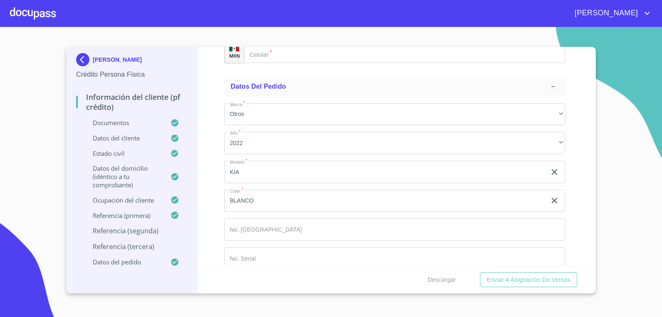
type input "[PERSON_NAME]"
type input "LUVIAN"
type input "RIBERA"
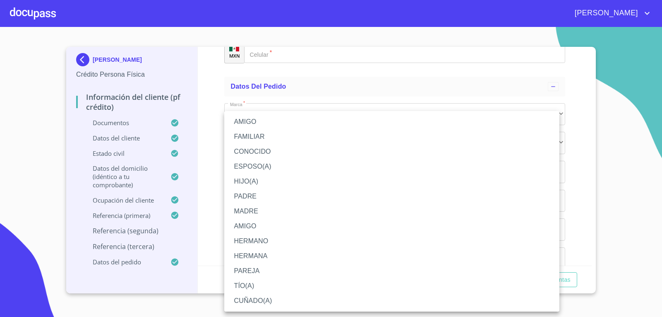
click at [255, 240] on li "HERMANO" at bounding box center [391, 240] width 335 height 15
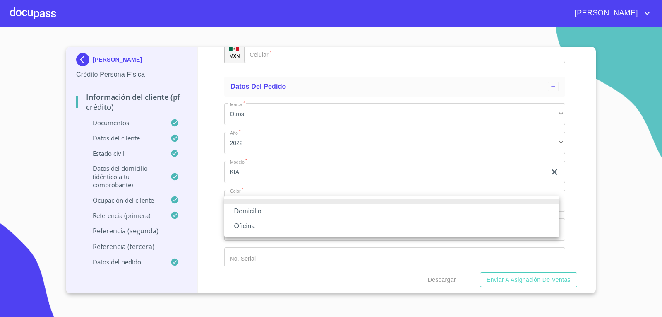
click at [271, 206] on li "Domicilio" at bounding box center [391, 211] width 335 height 15
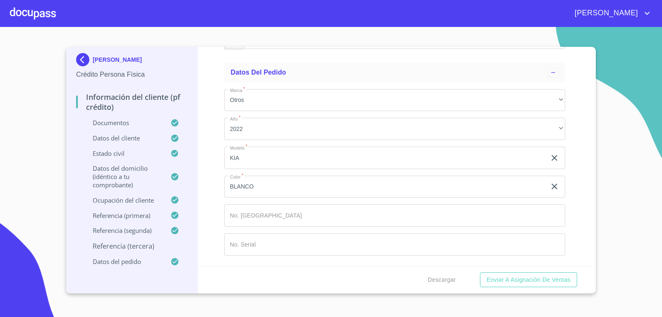
scroll to position [5060, 0]
click at [294, 49] on input "Documento de identificación.   *" at bounding box center [415, 38] width 300 height 22
paste input "[PHONE_NUMBER]"
type input "[PHONE_NUMBER]"
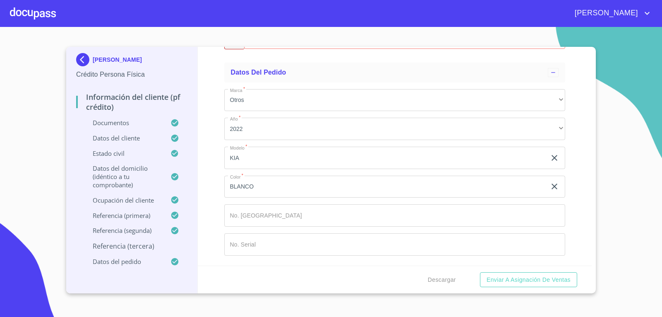
type input "[PERSON_NAME]"
type input "LUVIAN"
type input "[PERSON_NAME]"
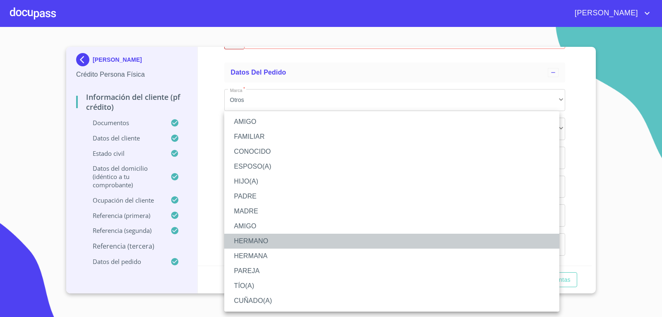
click at [245, 241] on li "HERMANO" at bounding box center [391, 240] width 335 height 15
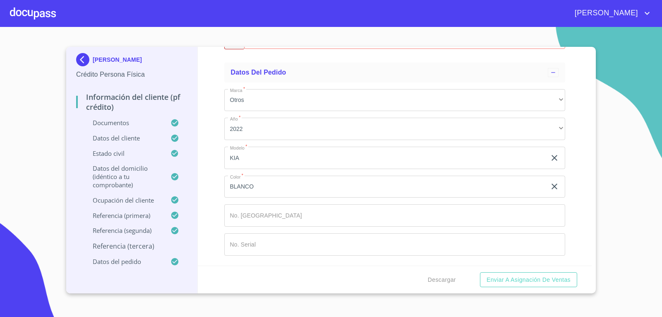
click at [280, 20] on div "​" at bounding box center [394, 9] width 341 height 22
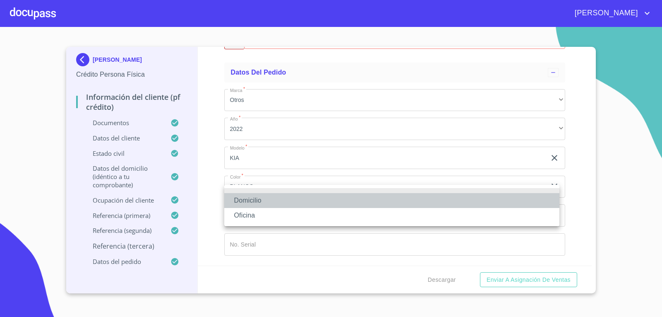
click at [247, 198] on li "Domicilio" at bounding box center [391, 200] width 335 height 15
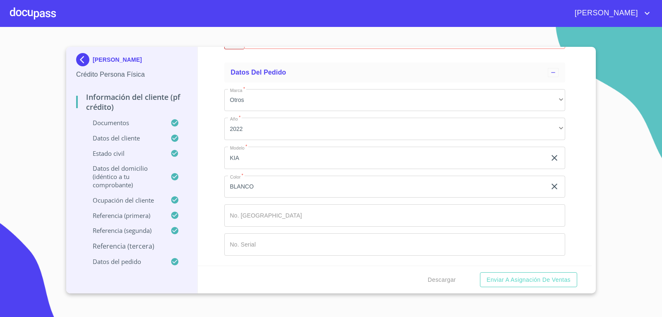
scroll to position [5182, 0]
drag, startPoint x: 290, startPoint y: 95, endPoint x: 128, endPoint y: 75, distance: 163.0
click at [128, 75] on div "[PERSON_NAME] Crédito Persona Física Información del cliente (PF crédito) Docum…" at bounding box center [328, 170] width 525 height 246
drag, startPoint x: 318, startPoint y: 101, endPoint x: 0, endPoint y: 87, distance: 318.5
click at [0, 87] on section "[PERSON_NAME] Crédito Persona Física Información del cliente (PF crédito) Docum…" at bounding box center [331, 172] width 662 height 290
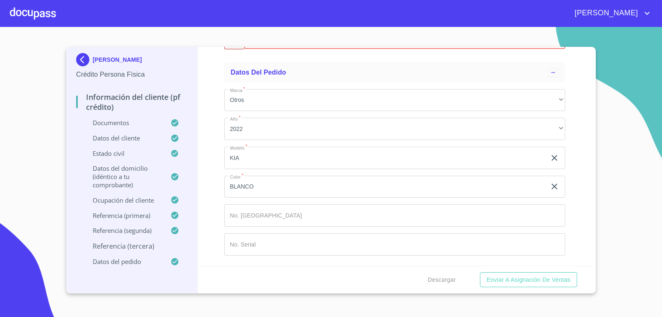
paste input "[PHONE_NUMBER]"
type input "[PHONE_NUMBER]"
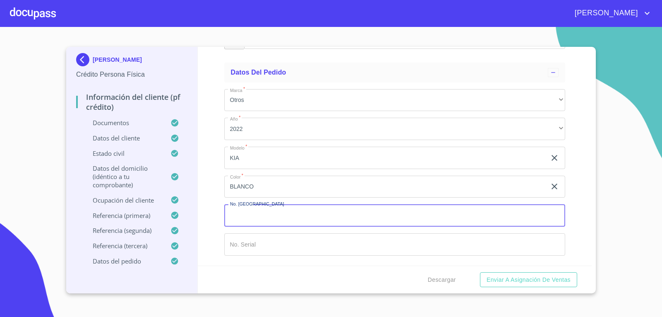
click at [254, 214] on input "Documento de identificación.   *" at bounding box center [394, 215] width 341 height 22
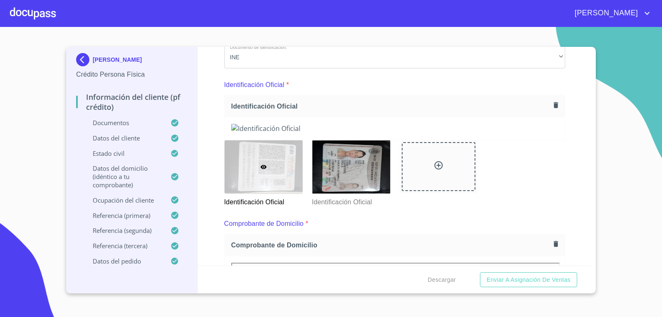
scroll to position [0, 0]
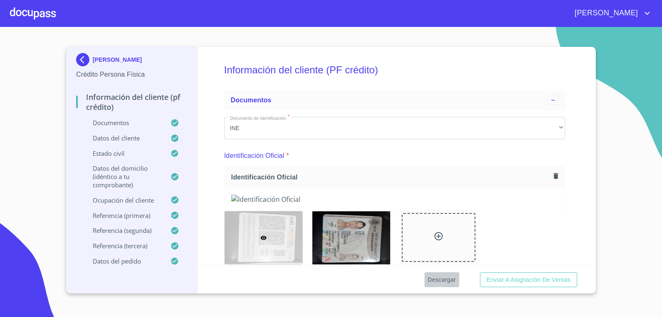
click at [451, 281] on span "Descargar" at bounding box center [442, 279] width 28 height 10
click at [506, 275] on span "Enviar a Asignación de Ventas" at bounding box center [529, 279] width 84 height 10
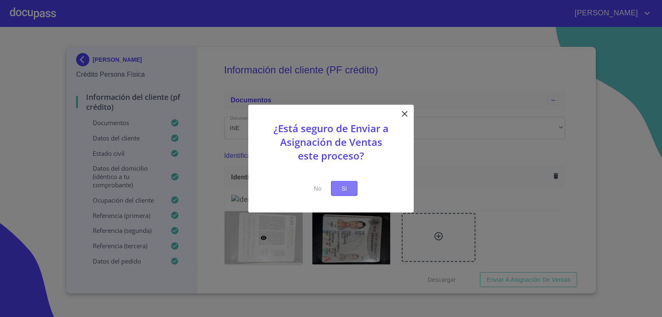
click at [351, 186] on button "Si" at bounding box center [344, 187] width 26 height 15
